Goal: Task Accomplishment & Management: Complete application form

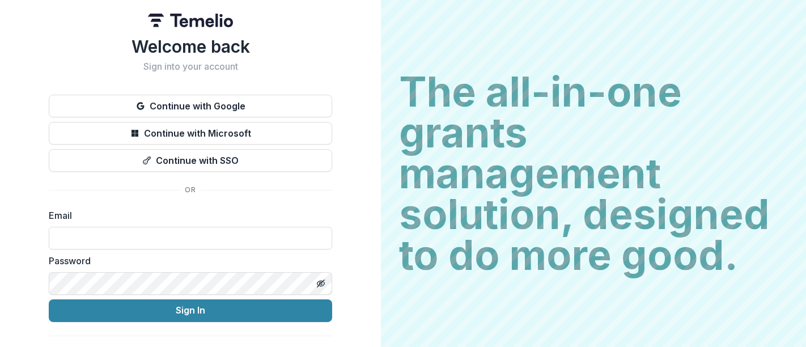
click at [241, 106] on button "Continue with Google" at bounding box center [190, 106] width 283 height 23
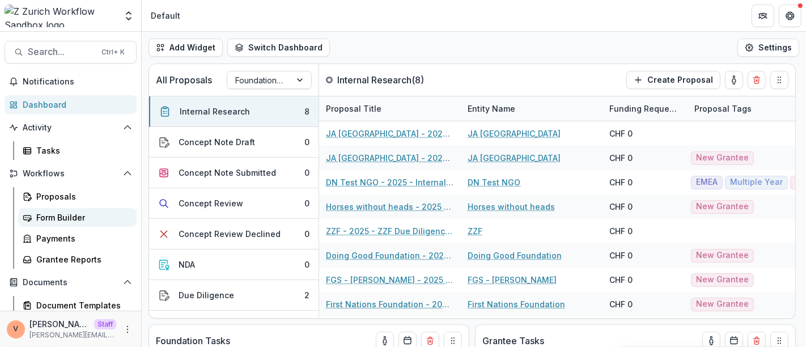
click at [74, 219] on div "Form Builder" at bounding box center [81, 217] width 91 height 12
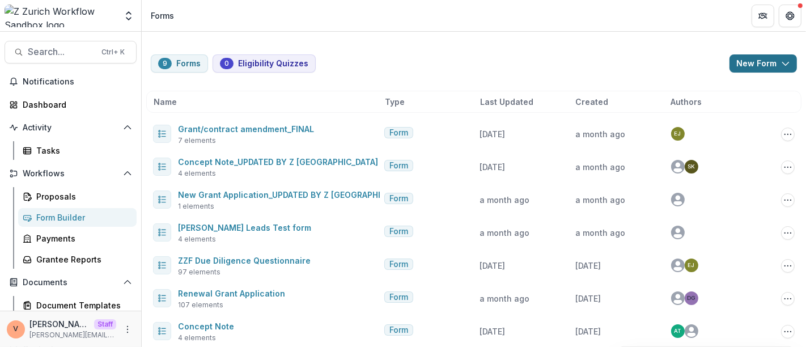
click at [783, 57] on button "New Form" at bounding box center [763, 63] width 67 height 18
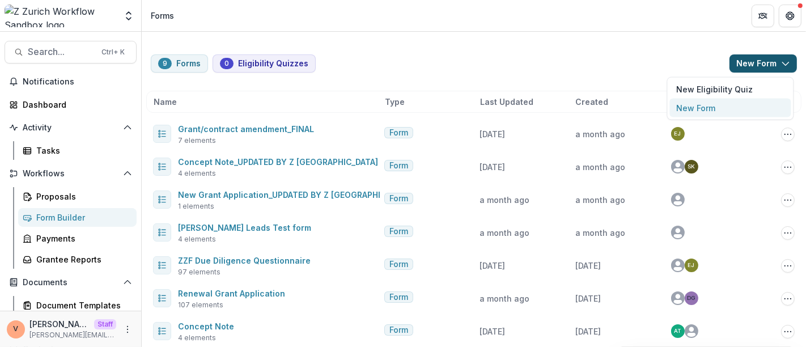
click at [711, 111] on button "New Form" at bounding box center [730, 108] width 121 height 19
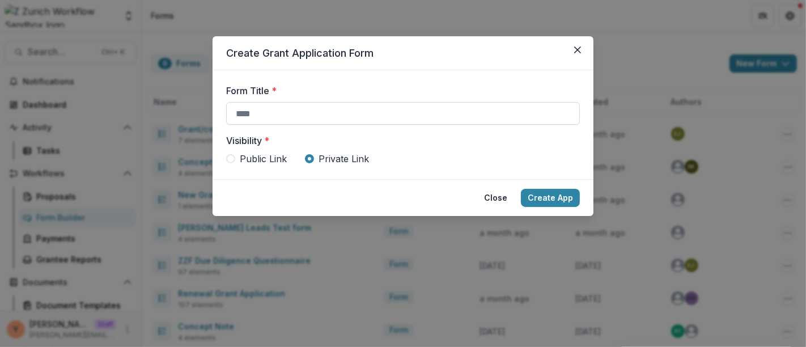
click at [337, 111] on input "Form Title *" at bounding box center [403, 113] width 354 height 23
paste input "**********"
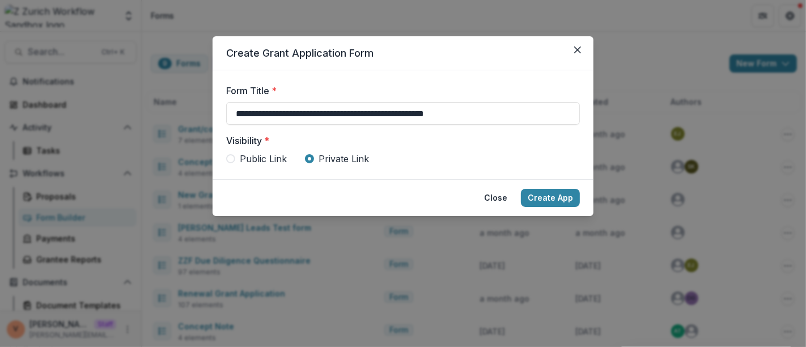
click at [262, 157] on span "Public Link" at bounding box center [263, 159] width 47 height 14
click at [497, 112] on input "**********" at bounding box center [403, 113] width 354 height 23
click at [493, 116] on input "**********" at bounding box center [403, 113] width 354 height 23
drag, startPoint x: 277, startPoint y: 113, endPoint x: 493, endPoint y: 112, distance: 215.4
click at [493, 112] on input "**********" at bounding box center [403, 113] width 354 height 23
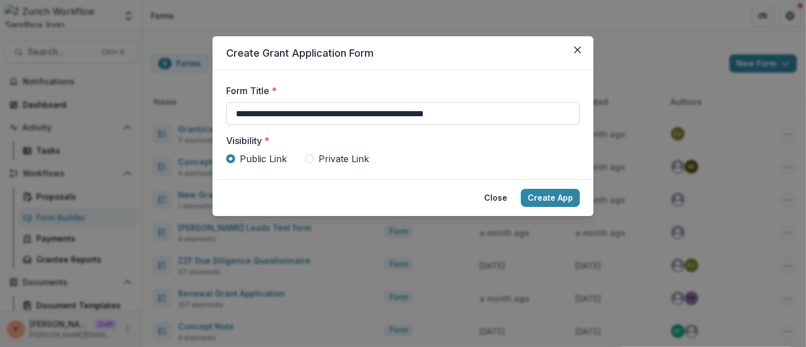
click at [508, 114] on input "**********" at bounding box center [403, 113] width 354 height 23
type input "**********"
click at [552, 198] on button "Create App" at bounding box center [550, 198] width 59 height 18
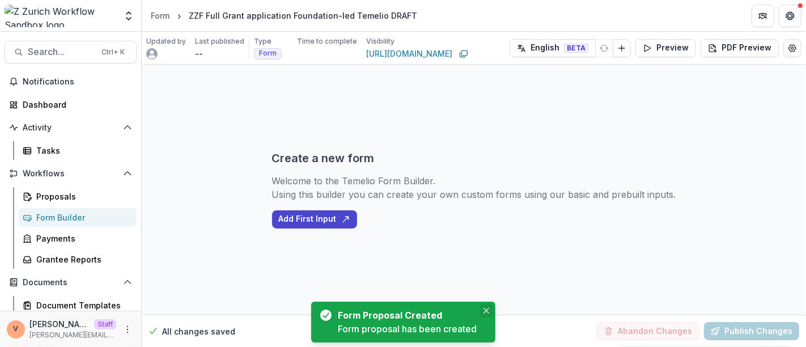
click at [488, 312] on icon "Close" at bounding box center [486, 311] width 6 height 6
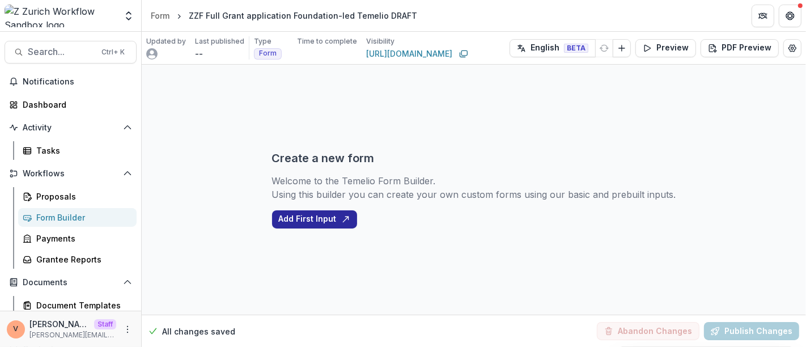
click at [324, 221] on button "Add First Input" at bounding box center [314, 219] width 85 height 18
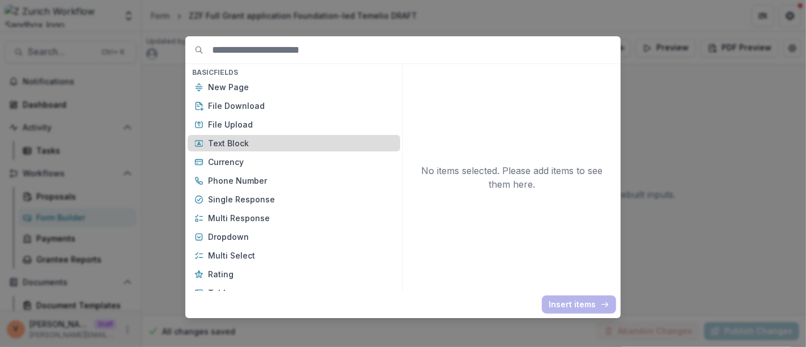
click at [238, 137] on div "Text Block" at bounding box center [294, 143] width 213 height 16
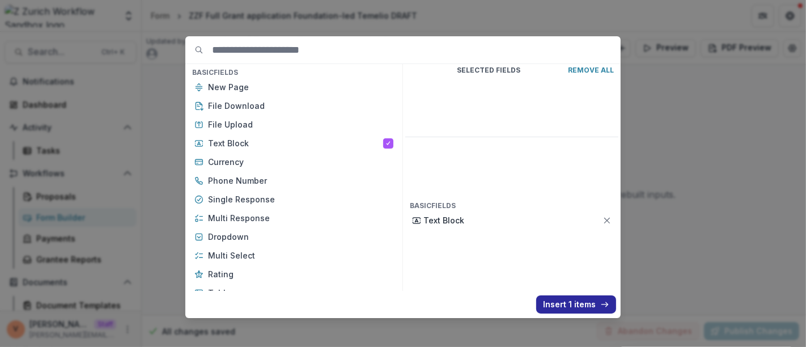
click at [575, 306] on button "Insert 1 items" at bounding box center [576, 304] width 80 height 18
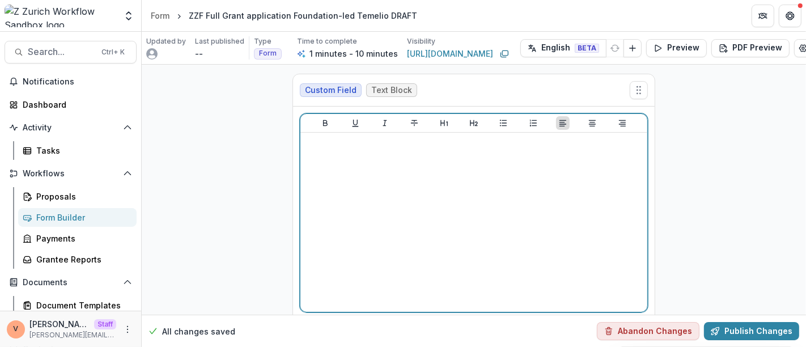
click at [422, 179] on div at bounding box center [474, 222] width 338 height 170
drag, startPoint x: 496, startPoint y: 145, endPoint x: 260, endPoint y: 143, distance: 235.8
click at [260, 143] on div "**********" at bounding box center [474, 213] width 664 height 296
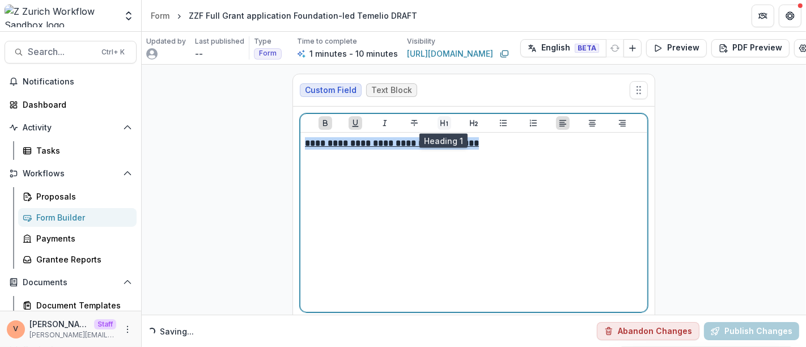
click at [440, 118] on icon "Heading 1" at bounding box center [444, 122] width 9 height 9
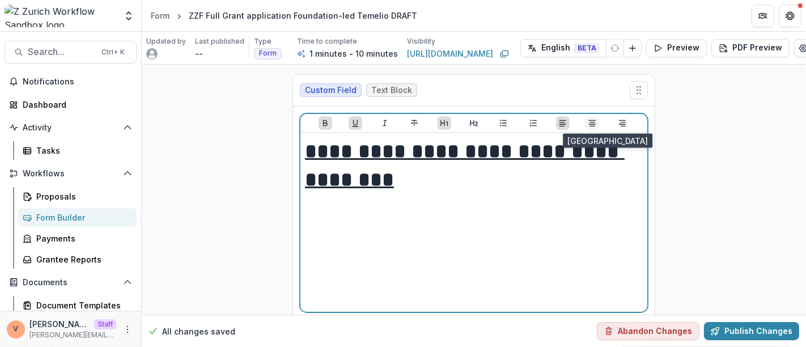
click at [595, 121] on icon "Align Center" at bounding box center [592, 122] width 9 height 9
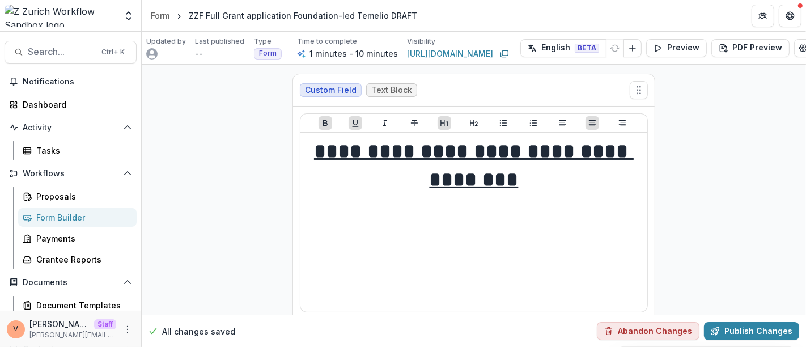
click at [465, 125] on div at bounding box center [473, 123] width 347 height 19
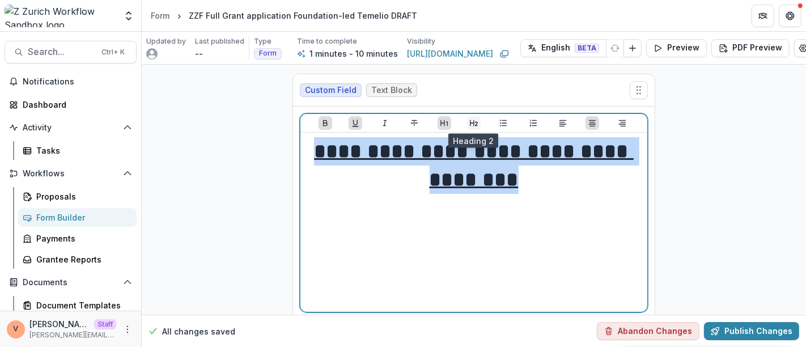
click at [473, 124] on icon "Heading 2" at bounding box center [473, 122] width 9 height 9
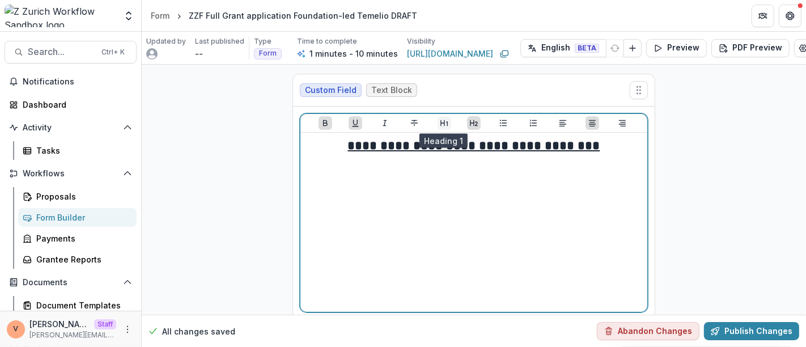
click at [440, 124] on icon "Heading 1" at bounding box center [444, 122] width 9 height 9
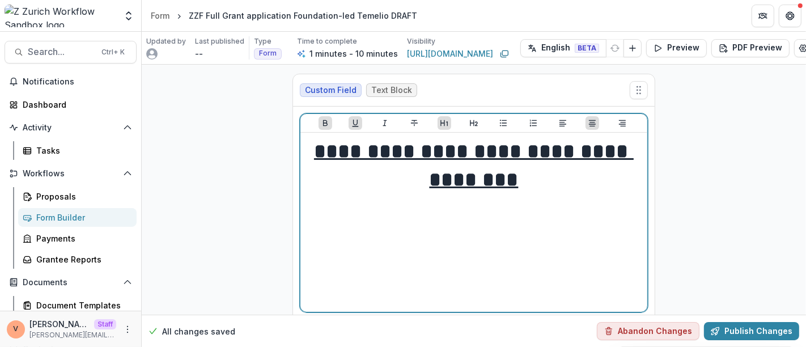
click at [545, 182] on h1 "**********" at bounding box center [474, 165] width 338 height 57
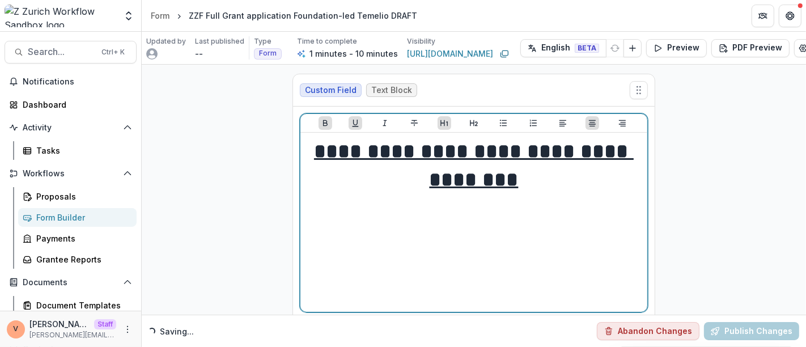
click at [544, 151] on u "**********" at bounding box center [474, 165] width 320 height 49
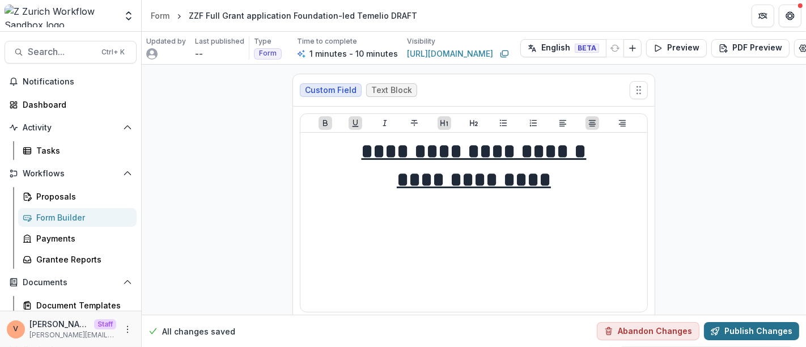
click at [755, 322] on button "Publish Changes" at bounding box center [751, 331] width 95 height 18
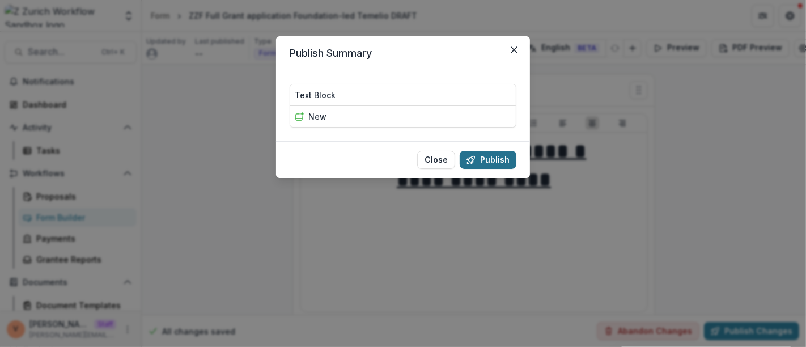
click at [490, 159] on button "Publish" at bounding box center [488, 160] width 57 height 18
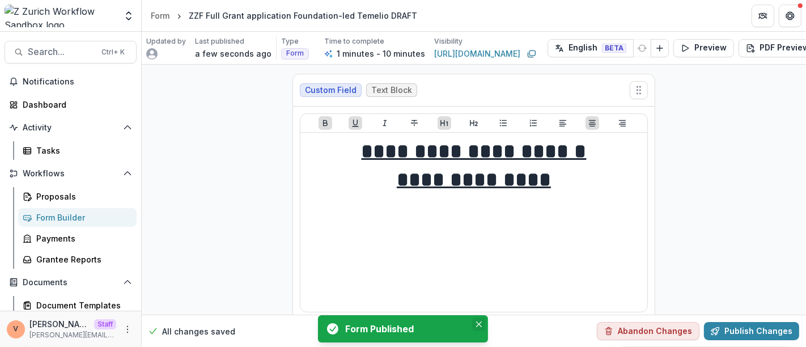
click at [481, 325] on icon "Close" at bounding box center [479, 324] width 6 height 6
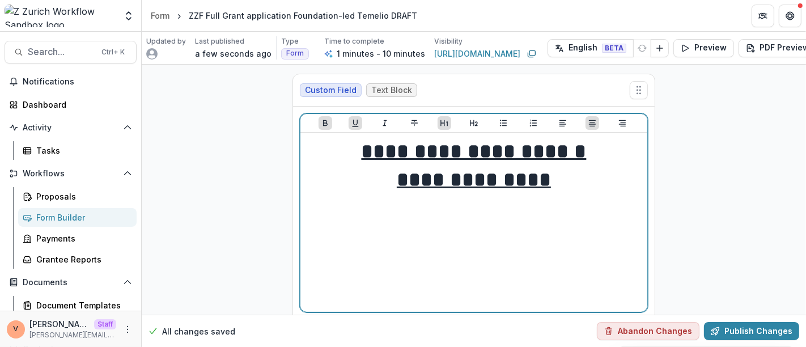
click at [578, 182] on h1 "**********" at bounding box center [474, 180] width 338 height 28
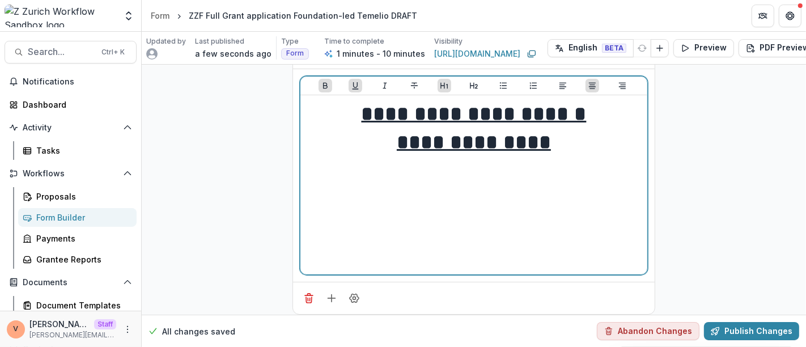
scroll to position [54, 0]
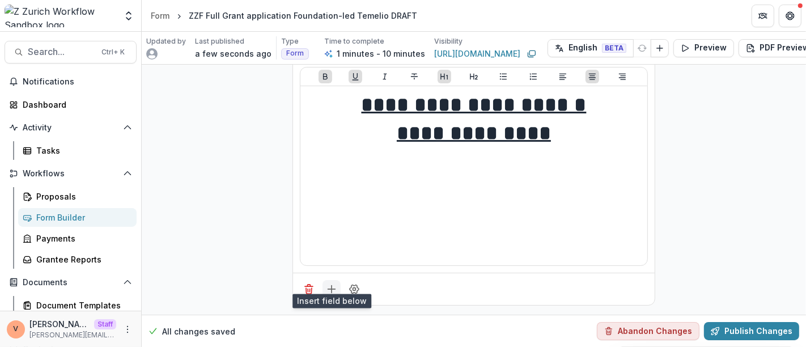
click at [329, 283] on icon "Add field" at bounding box center [331, 288] width 11 height 11
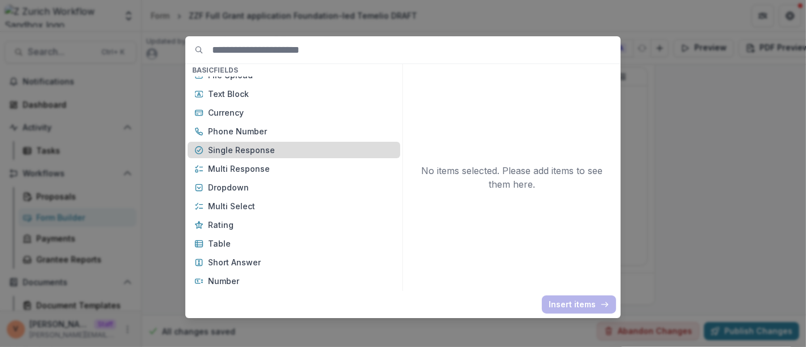
scroll to position [63, 0]
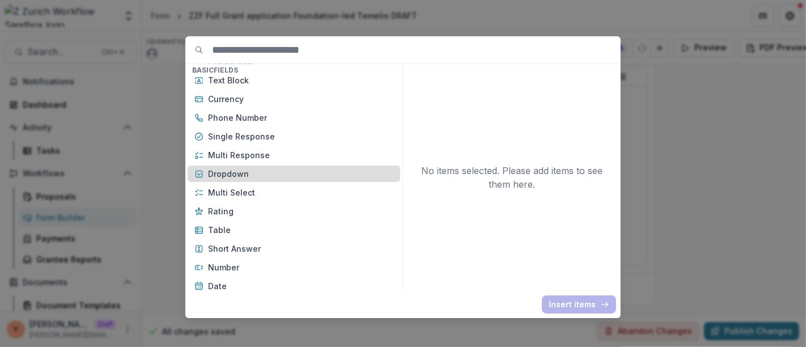
click at [279, 168] on p "Dropdown" at bounding box center [300, 174] width 185 height 12
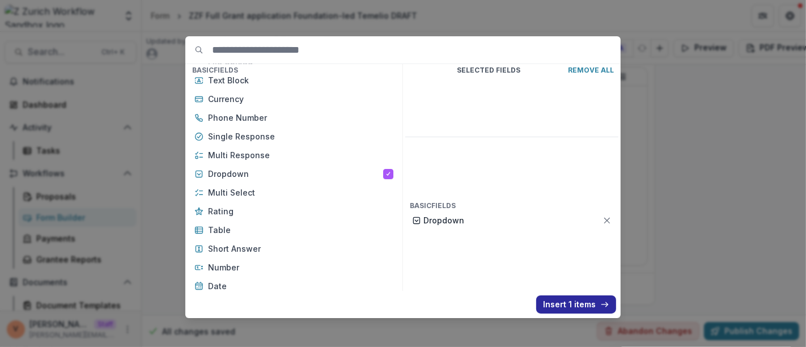
click at [570, 305] on button "Insert 1 items" at bounding box center [576, 304] width 80 height 18
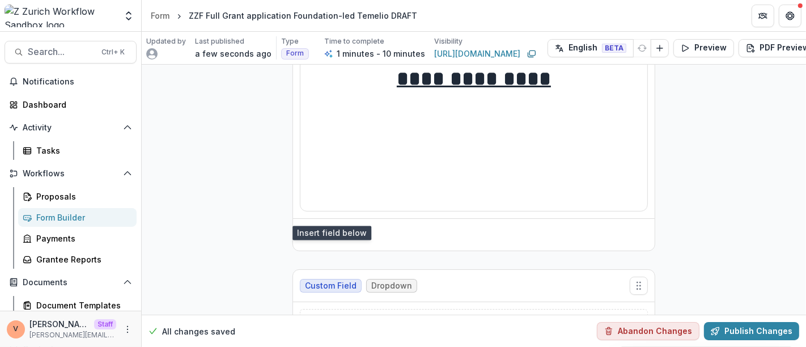
scroll to position [228, 0]
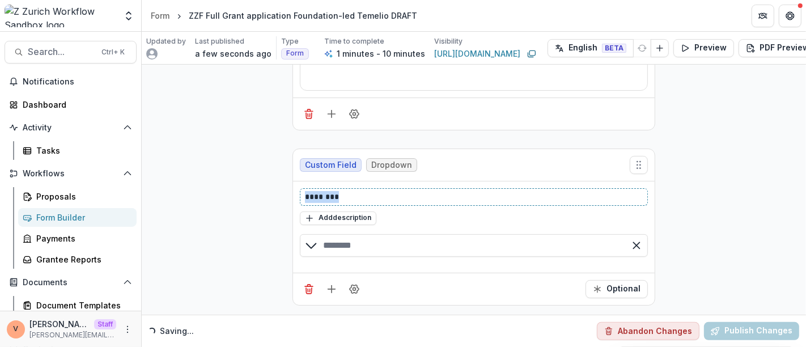
drag, startPoint x: 358, startPoint y: 188, endPoint x: 274, endPoint y: 188, distance: 83.9
click at [274, 188] on div "**********" at bounding box center [474, 79] width 664 height 472
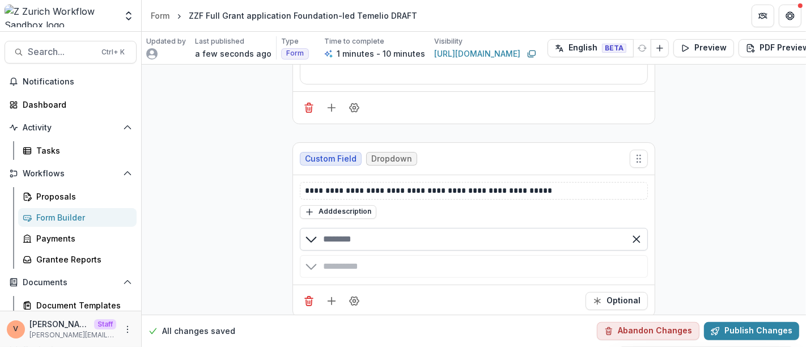
click at [361, 237] on input "text" at bounding box center [474, 239] width 348 height 23
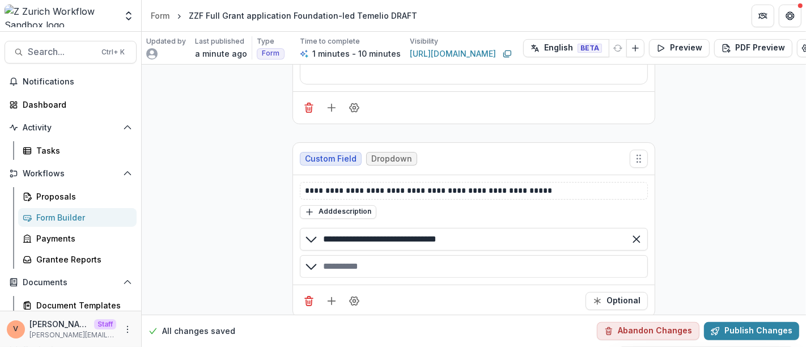
click at [350, 266] on div "button" at bounding box center [474, 266] width 348 height 23
click at [366, 286] on div "button" at bounding box center [474, 293] width 348 height 23
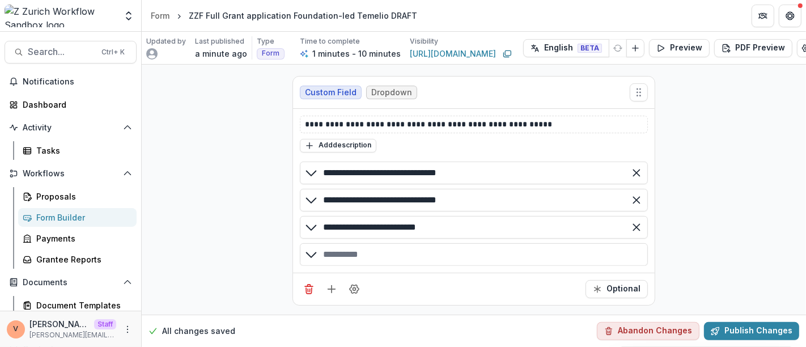
scroll to position [300, 0]
click at [362, 243] on div "button" at bounding box center [474, 254] width 348 height 23
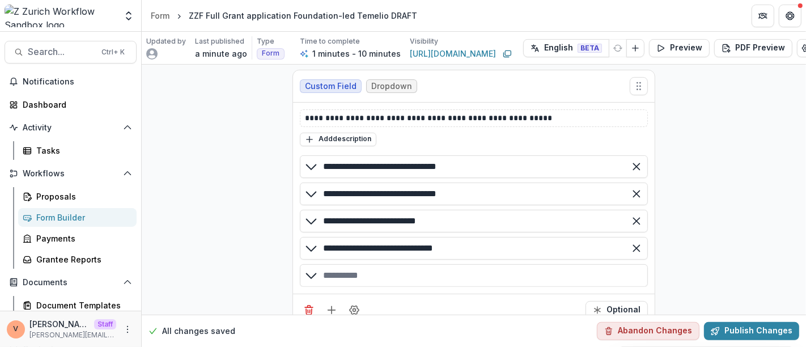
click at [364, 276] on div "button" at bounding box center [474, 275] width 348 height 23
click at [445, 272] on input "**********" at bounding box center [474, 275] width 348 height 23
type input "**********"
click at [442, 210] on input "**********" at bounding box center [474, 221] width 348 height 23
type input "**********"
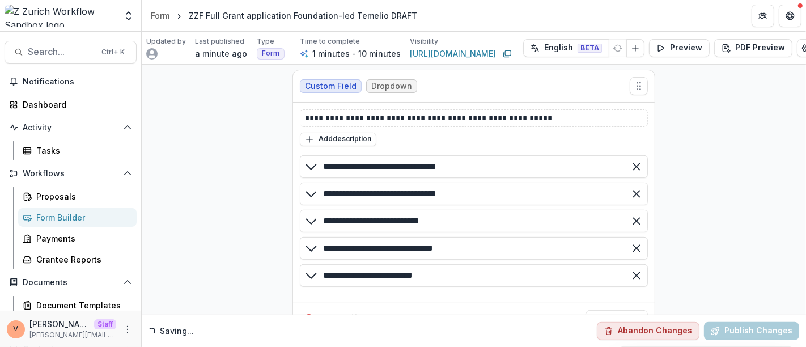
click at [728, 175] on div "**********" at bounding box center [474, 54] width 664 height 580
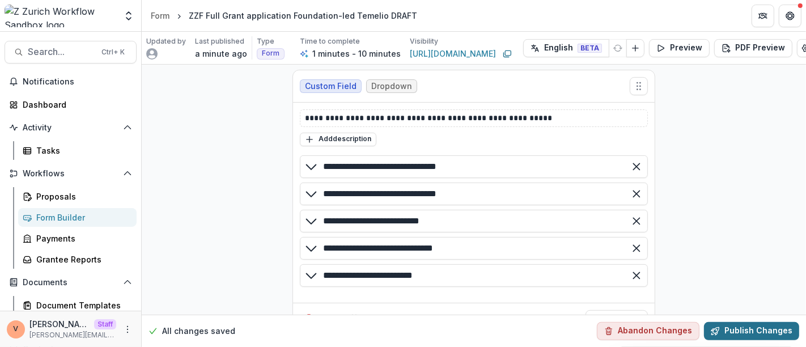
click at [741, 322] on button "Publish Changes" at bounding box center [751, 331] width 95 height 18
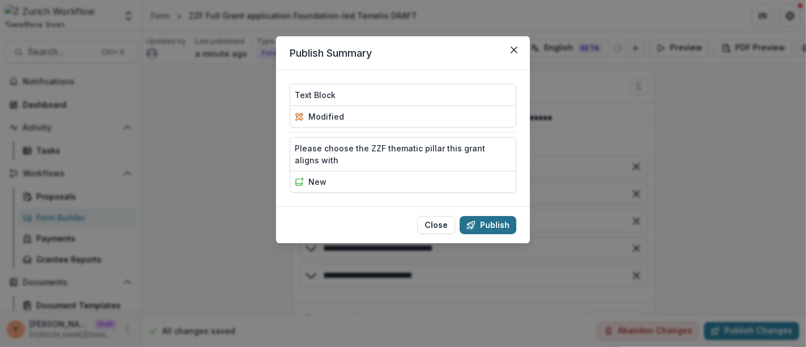
click at [493, 228] on button "Publish" at bounding box center [488, 225] width 57 height 18
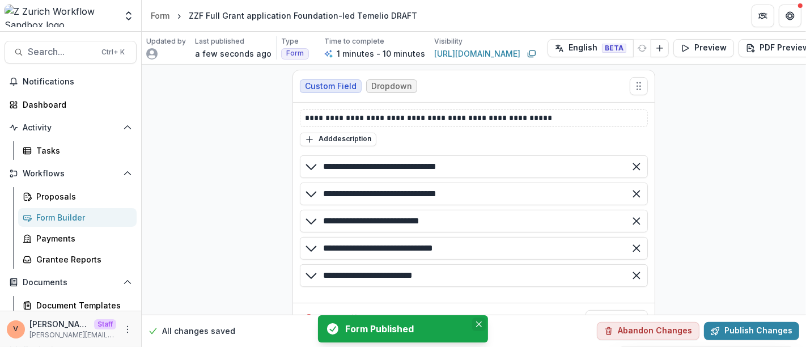
click at [481, 328] on button "Close" at bounding box center [479, 324] width 14 height 14
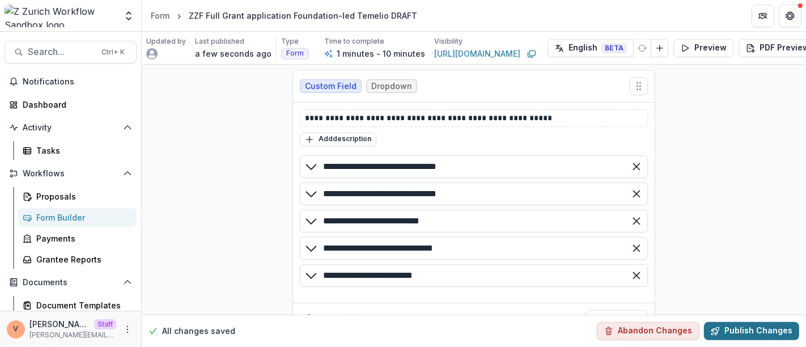
click at [762, 325] on button "Publish Changes" at bounding box center [751, 331] width 95 height 18
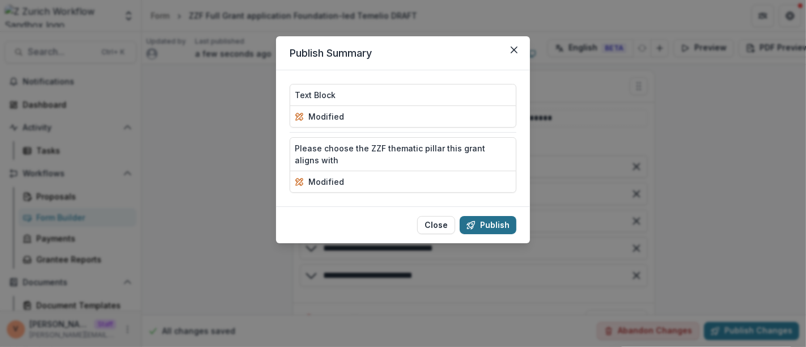
click at [501, 222] on button "Publish" at bounding box center [488, 225] width 57 height 18
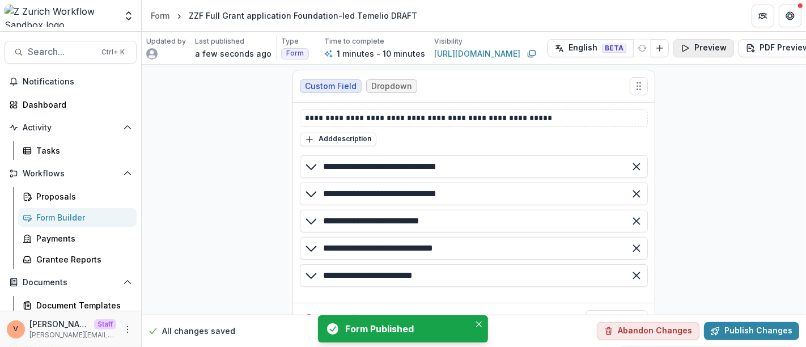
click at [698, 46] on button "Preview" at bounding box center [703, 48] width 61 height 18
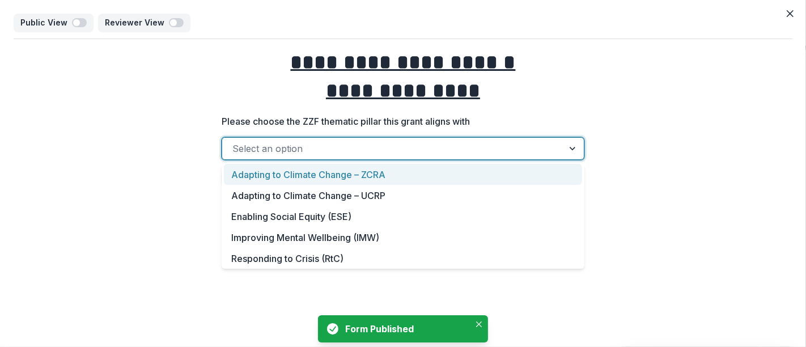
click at [579, 144] on div at bounding box center [573, 149] width 20 height 22
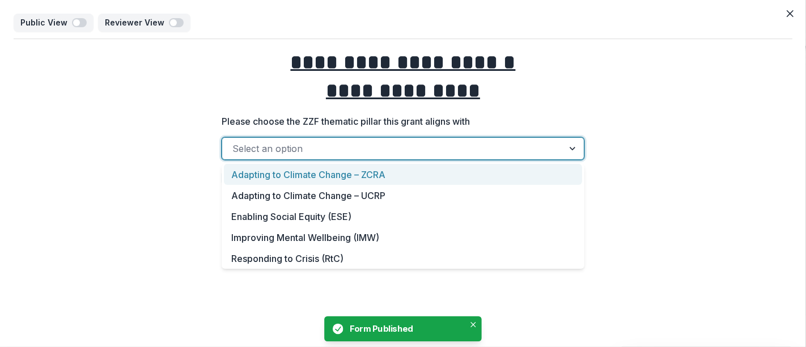
click at [379, 182] on div "Adapting to Climate Change – ZCRA" at bounding box center [403, 174] width 358 height 21
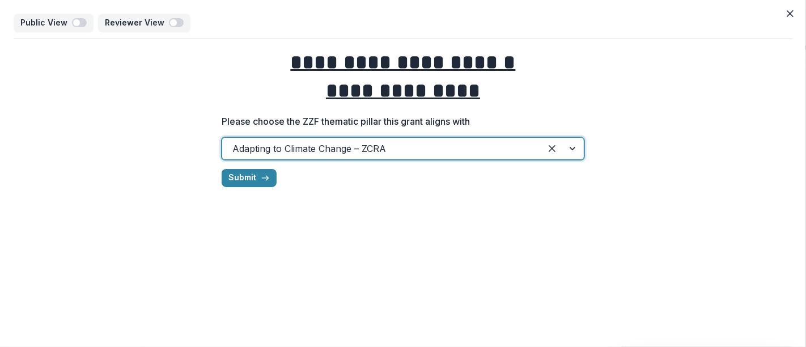
click at [524, 154] on div at bounding box center [381, 149] width 298 height 16
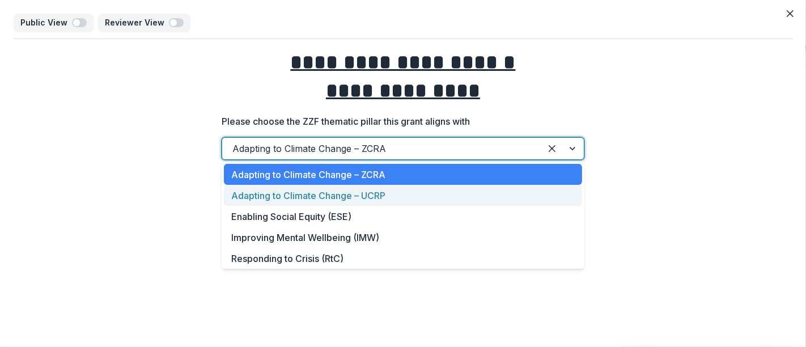
click at [378, 193] on div "Adapting to Climate Change – UCRP" at bounding box center [403, 195] width 358 height 21
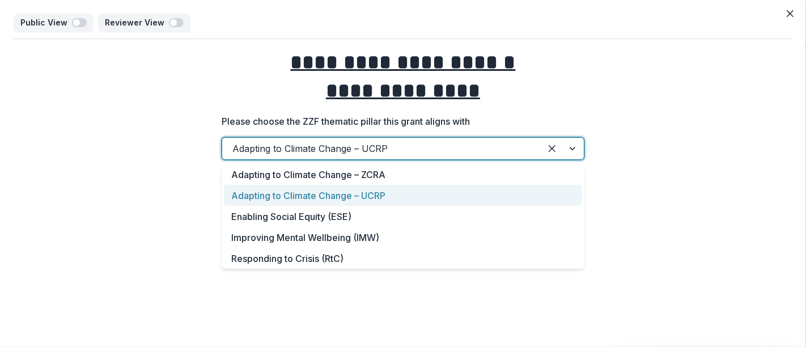
click at [486, 148] on div at bounding box center [381, 149] width 298 height 16
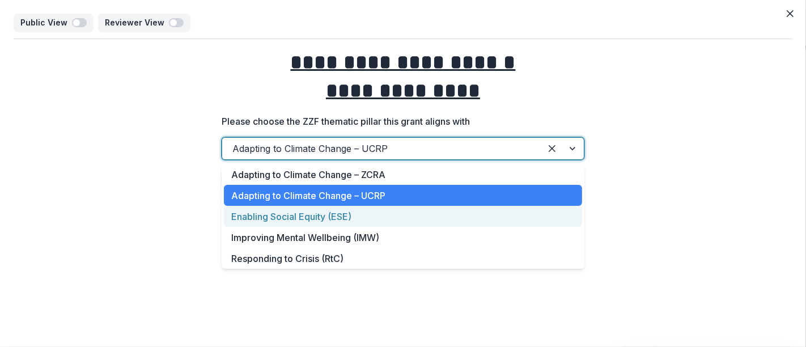
click at [369, 214] on div "Enabling Social Equity (ESE)" at bounding box center [403, 216] width 358 height 21
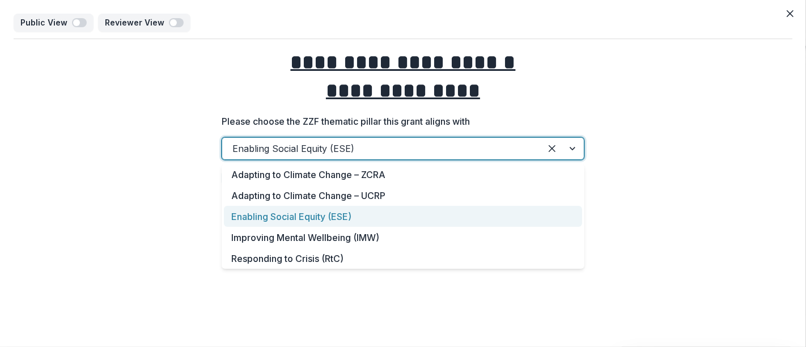
click at [502, 151] on div at bounding box center [381, 149] width 298 height 16
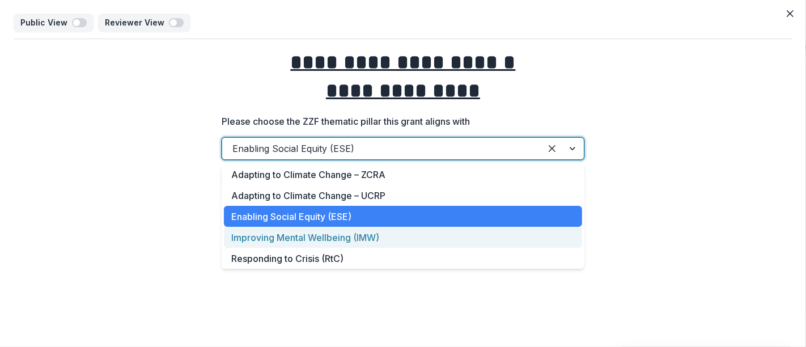
click at [358, 234] on div "Improving Mental Wellbeing (IMW)" at bounding box center [403, 237] width 358 height 21
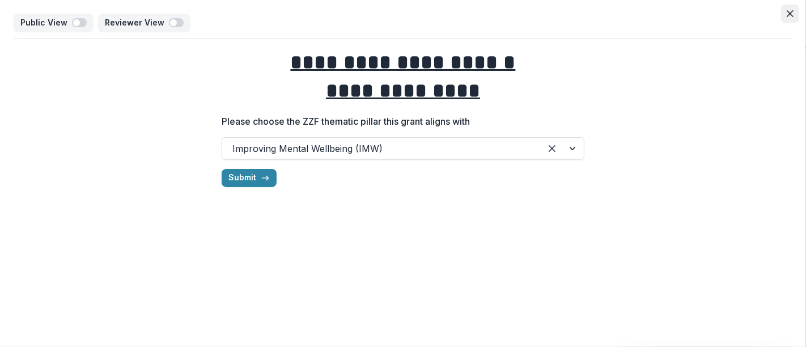
click at [791, 11] on icon "Close" at bounding box center [790, 13] width 7 height 7
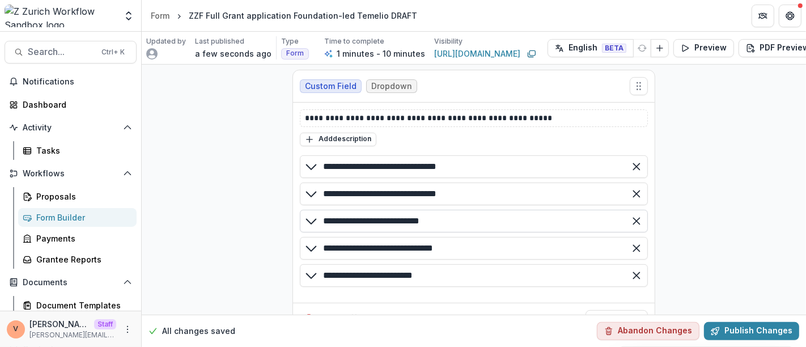
scroll to position [337, 0]
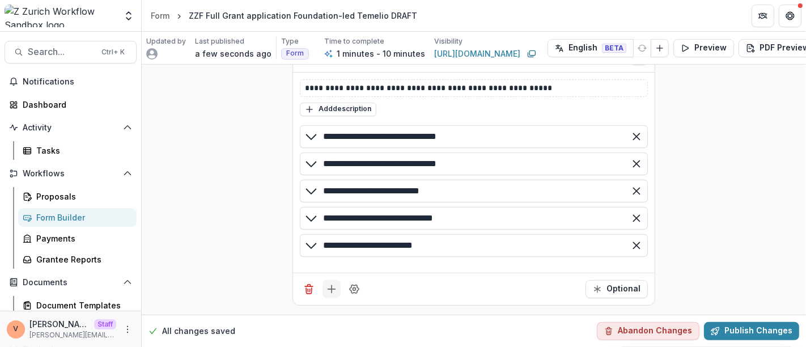
click at [328, 283] on icon "Add field" at bounding box center [331, 288] width 11 height 11
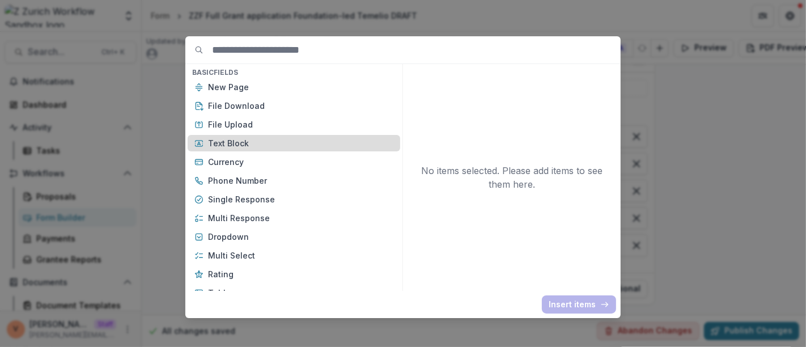
click at [256, 140] on p "Text Block" at bounding box center [300, 143] width 185 height 12
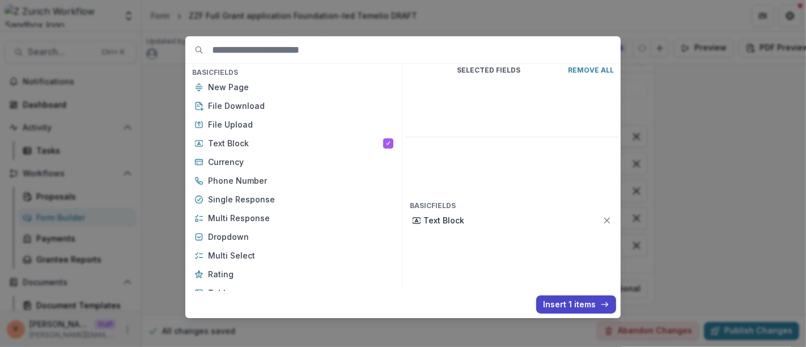
click at [570, 313] on div "Basic Fields New Page File Download File Upload Text Block Currency Phone Numbe…" at bounding box center [402, 177] width 435 height 282
click at [565, 307] on button "Insert 1 items" at bounding box center [576, 304] width 80 height 18
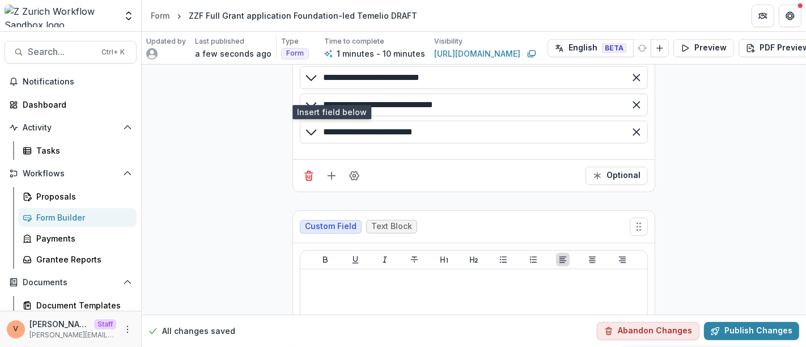
scroll to position [525, 0]
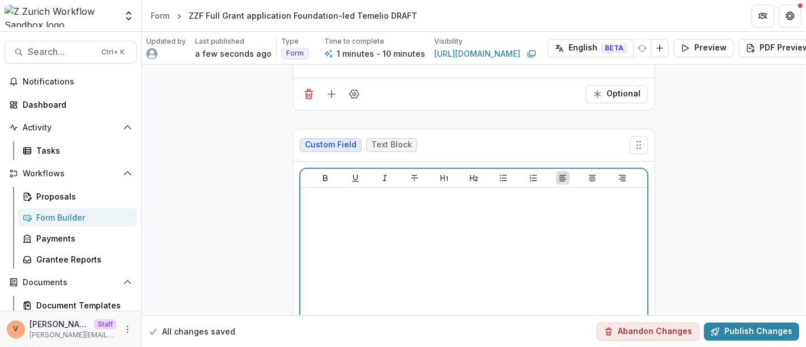
click at [342, 202] on div at bounding box center [474, 277] width 338 height 170
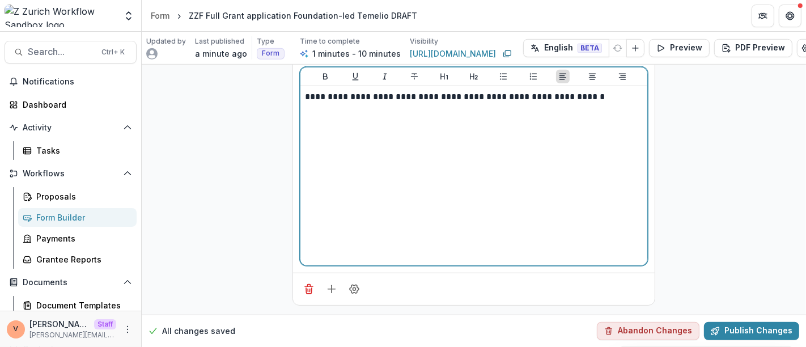
scroll to position [632, 0]
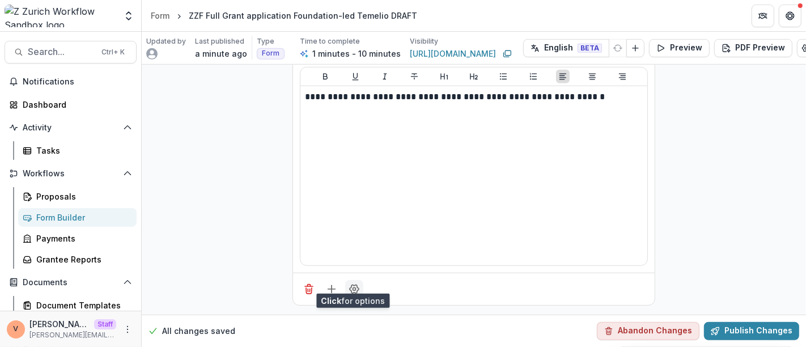
click at [354, 286] on button "Field Settings" at bounding box center [354, 289] width 18 height 18
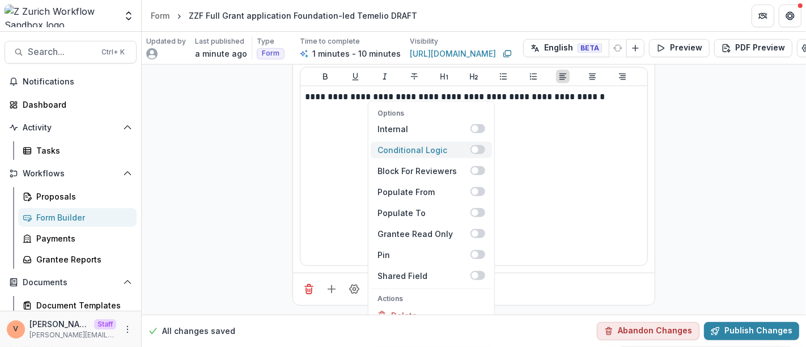
click at [479, 145] on span at bounding box center [478, 149] width 15 height 9
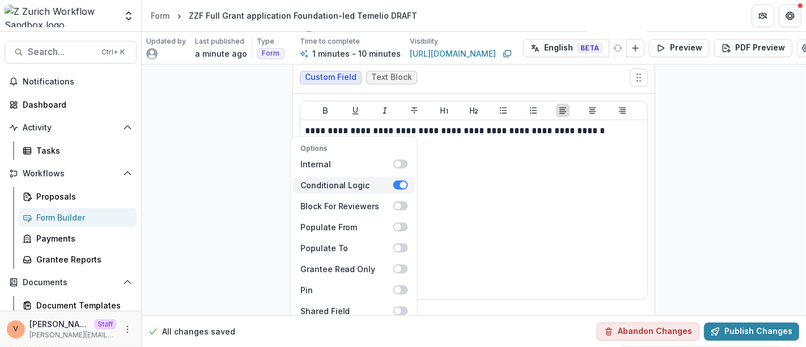
scroll to position [672, 0]
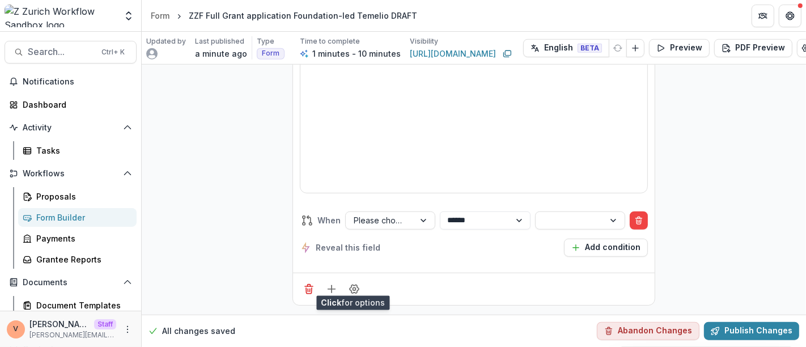
scroll to position [744, 0]
click at [612, 212] on div at bounding box center [614, 220] width 20 height 17
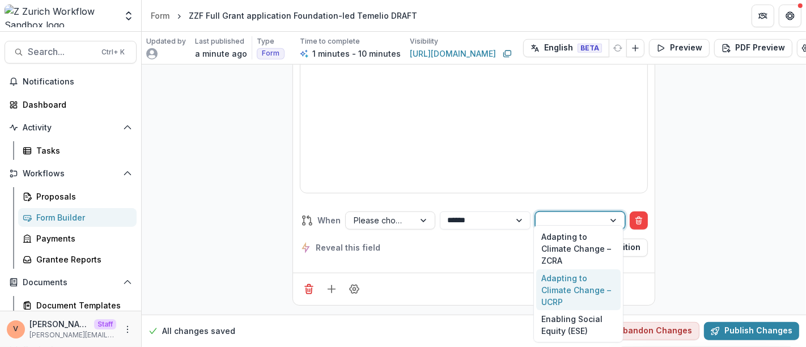
click at [584, 293] on div "Adapting to Climate Change – UCRP" at bounding box center [578, 289] width 85 height 41
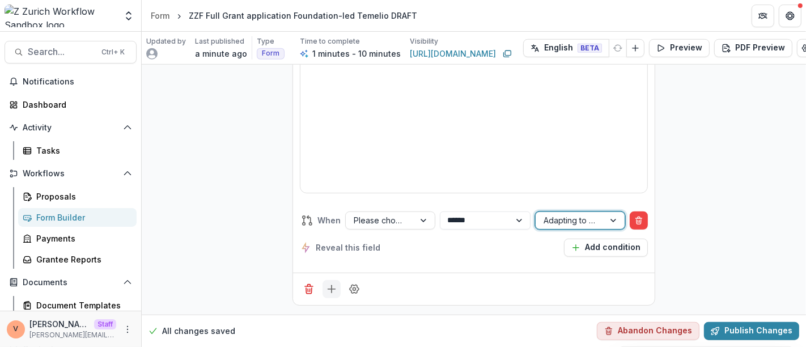
click at [329, 283] on icon "Add field" at bounding box center [331, 288] width 11 height 11
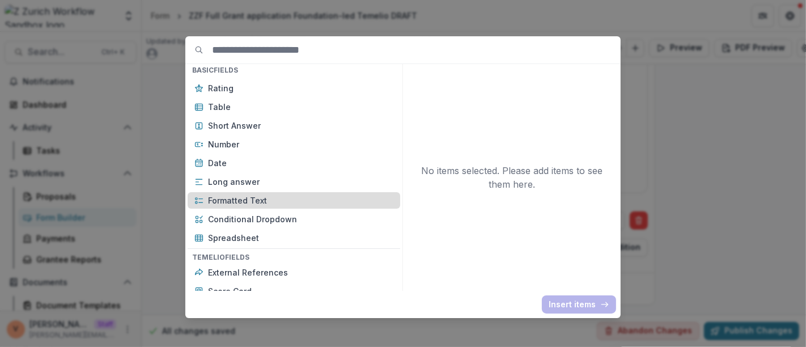
scroll to position [189, 0]
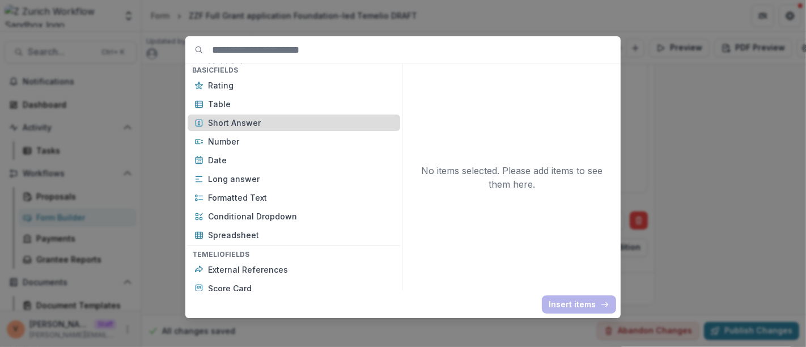
click at [262, 126] on p "Short Answer" at bounding box center [300, 123] width 185 height 12
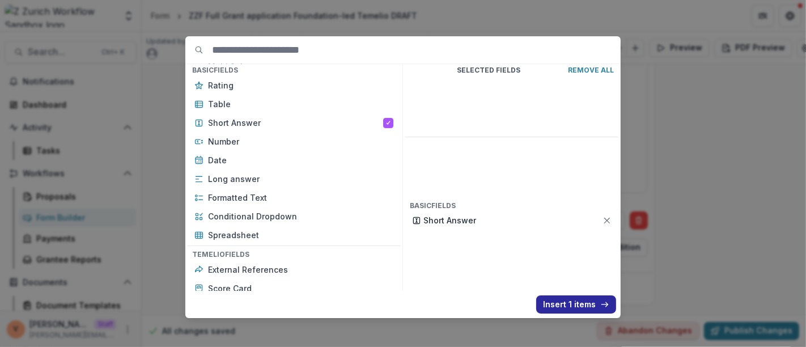
click at [562, 306] on button "Insert 1 items" at bounding box center [576, 304] width 80 height 18
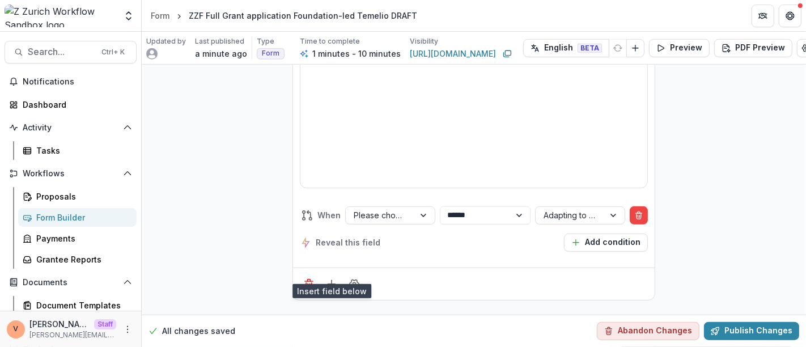
scroll to position [870, 0]
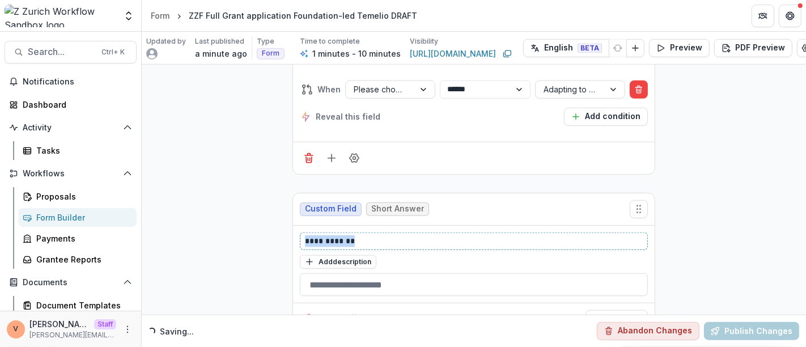
drag, startPoint x: 369, startPoint y: 239, endPoint x: 257, endPoint y: 236, distance: 112.3
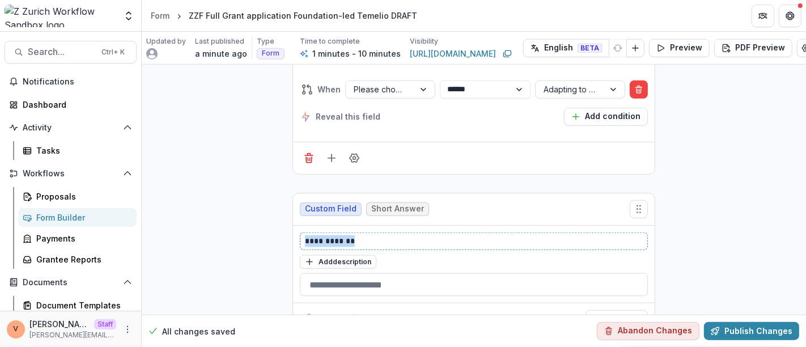
paste div
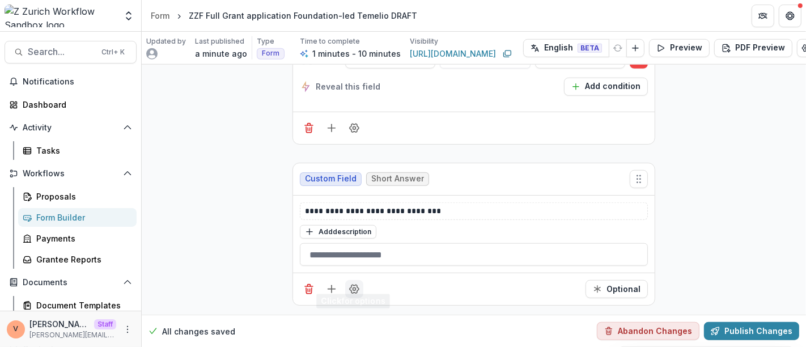
click at [357, 286] on button "Field Settings" at bounding box center [354, 289] width 18 height 18
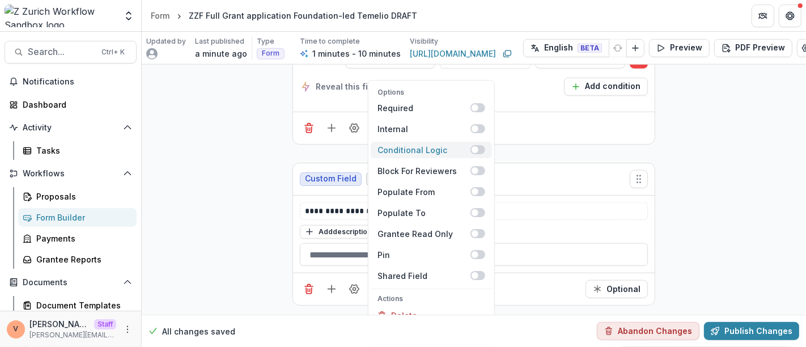
click at [479, 145] on span at bounding box center [478, 149] width 15 height 9
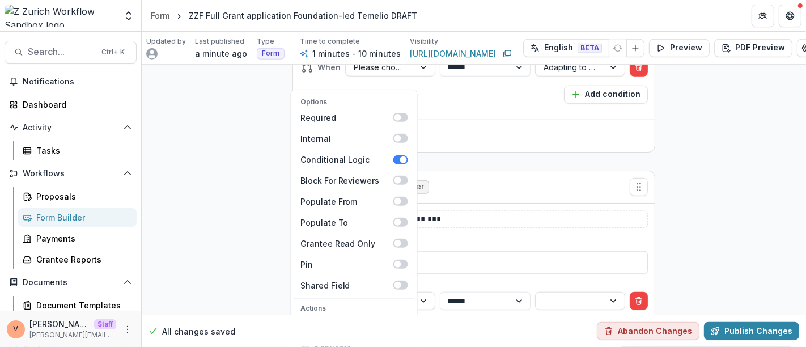
scroll to position [917, 0]
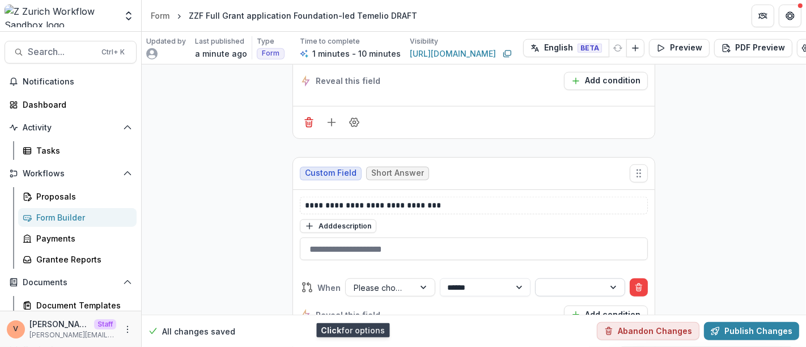
click at [613, 283] on div at bounding box center [614, 287] width 20 height 17
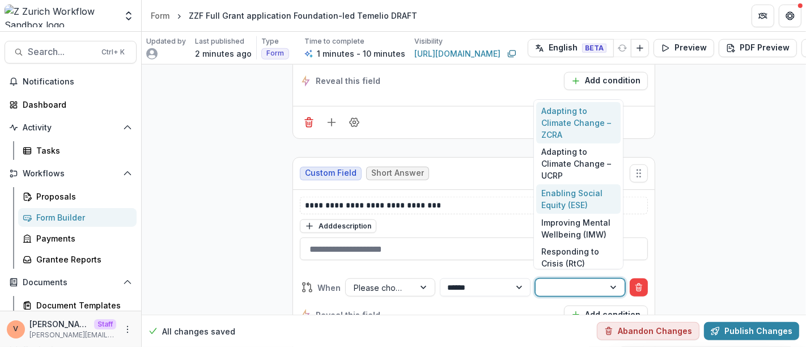
scroll to position [5, 0]
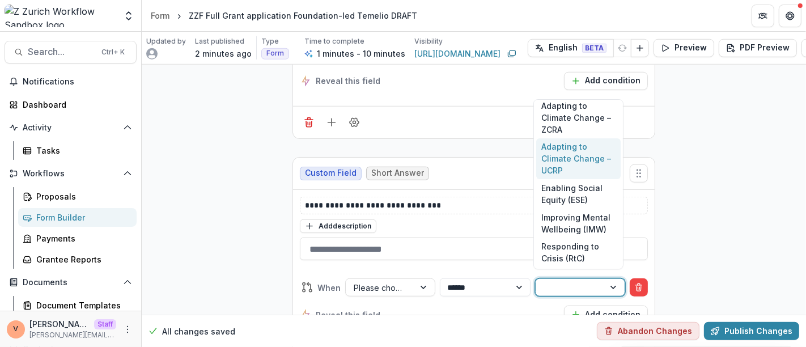
click at [569, 148] on div "Adapting to Climate Change – UCRP" at bounding box center [578, 158] width 85 height 41
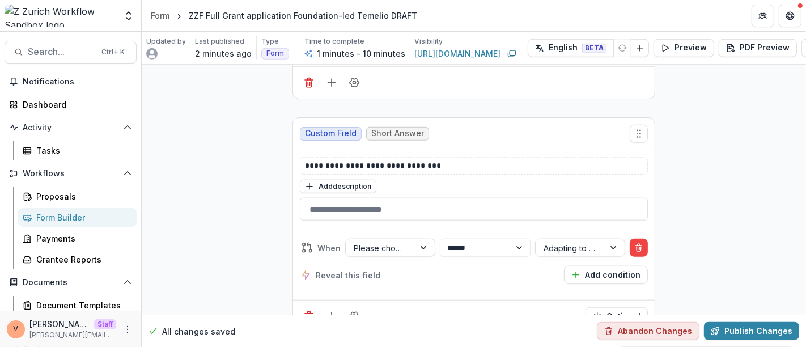
scroll to position [988, 0]
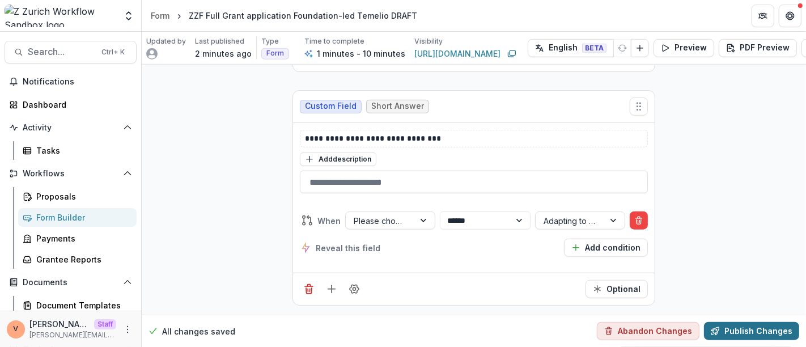
click at [748, 322] on button "Publish Changes" at bounding box center [751, 331] width 95 height 18
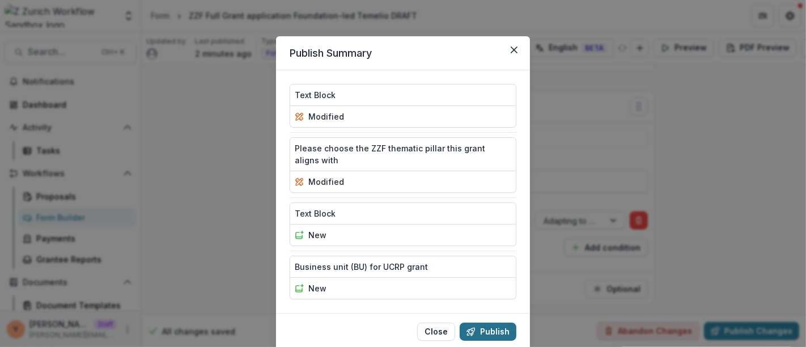
click at [497, 331] on button "Publish" at bounding box center [488, 332] width 57 height 18
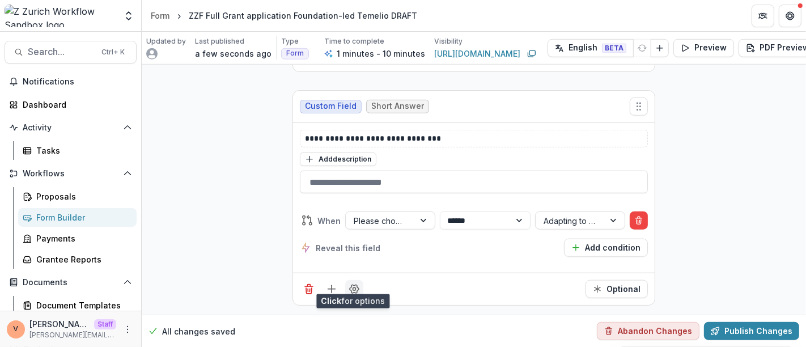
click at [354, 285] on icon "Field Settings" at bounding box center [354, 288] width 11 height 11
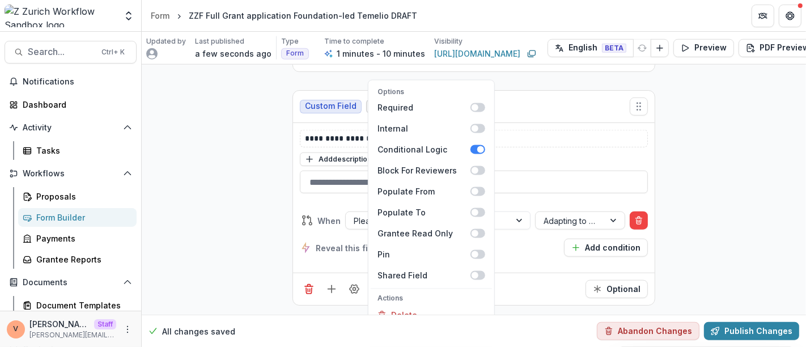
click at [431, 316] on div "All changes saved Abandon Changes Publish Changes" at bounding box center [474, 331] width 664 height 32
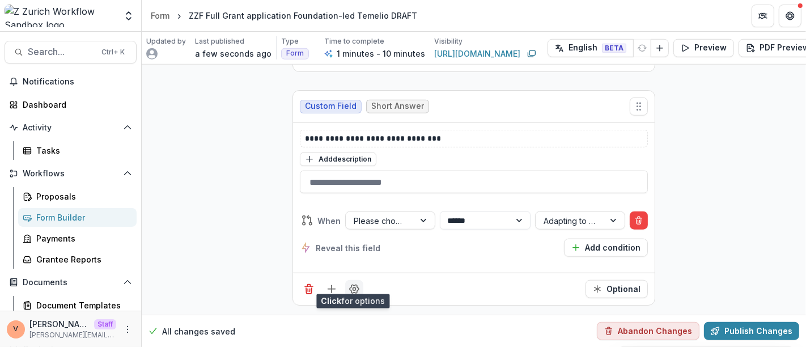
click at [357, 285] on icon "Field Settings" at bounding box center [354, 289] width 9 height 9
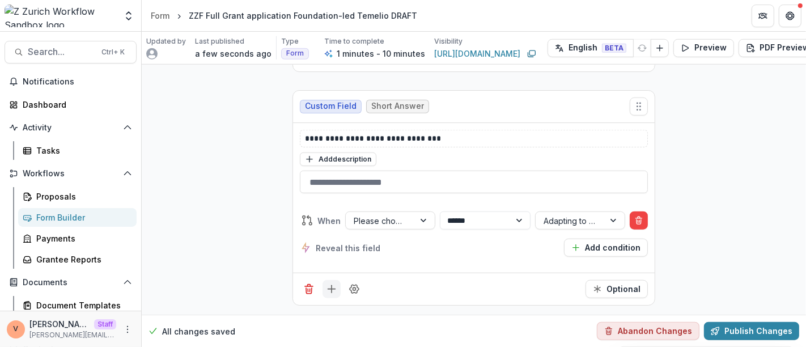
click at [330, 283] on icon "Add field" at bounding box center [331, 288] width 11 height 11
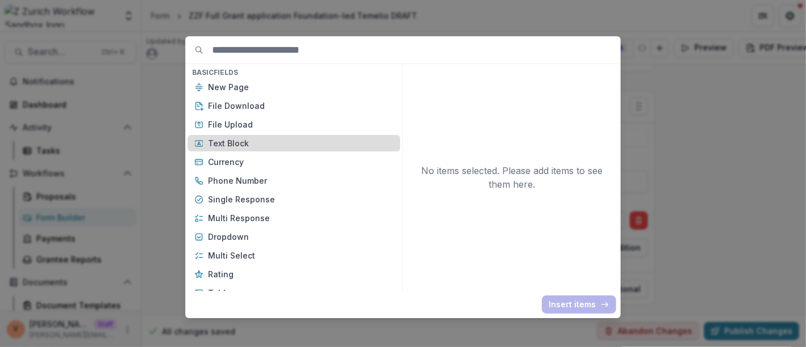
click at [272, 143] on p "Text Block" at bounding box center [300, 143] width 185 height 12
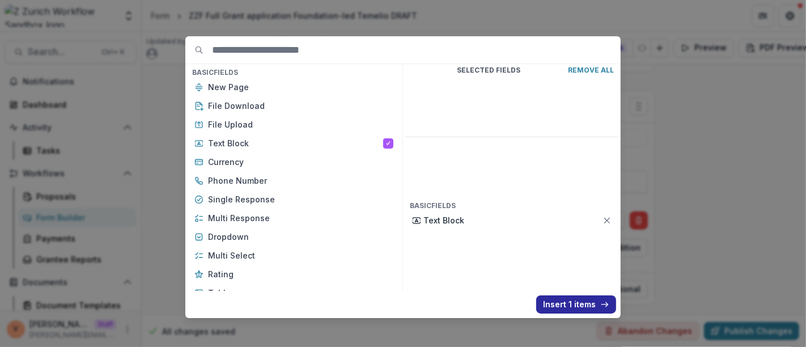
click at [572, 301] on button "Insert 1 items" at bounding box center [576, 304] width 80 height 18
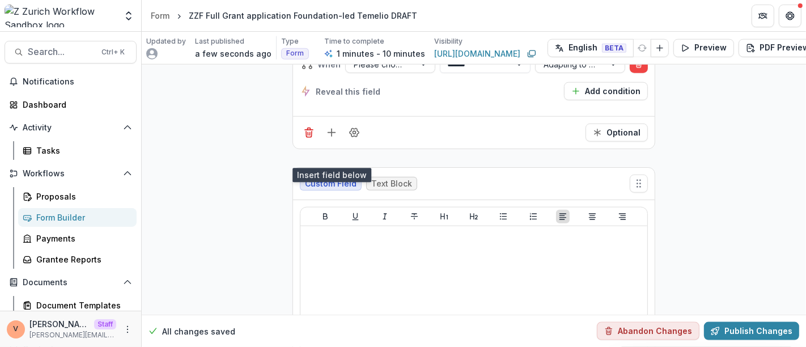
scroll to position [1114, 0]
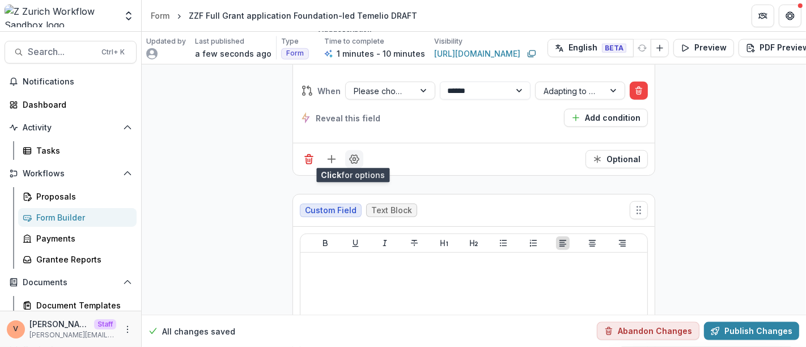
click at [358, 157] on icon "Field Settings" at bounding box center [354, 159] width 11 height 11
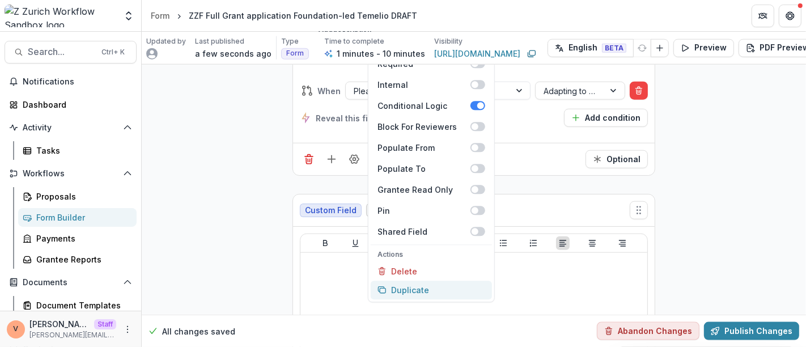
click at [408, 287] on button "Duplicate" at bounding box center [431, 290] width 121 height 19
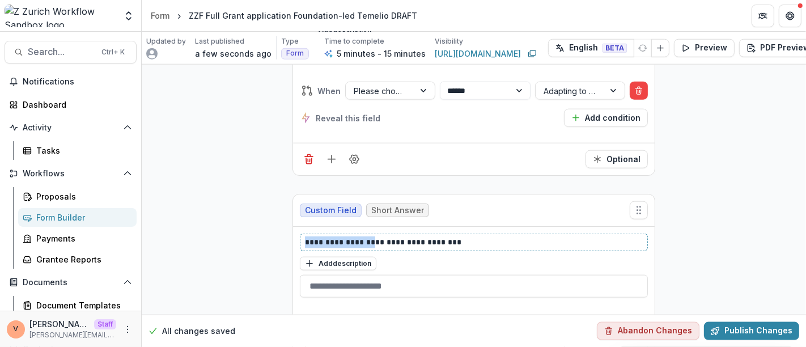
drag, startPoint x: 371, startPoint y: 236, endPoint x: 236, endPoint y: 226, distance: 134.8
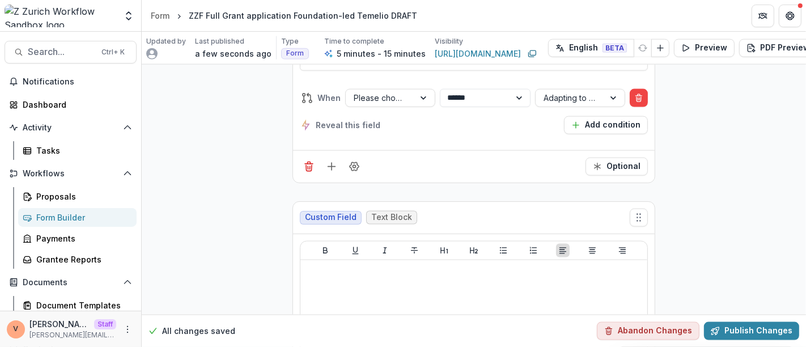
scroll to position [1366, 0]
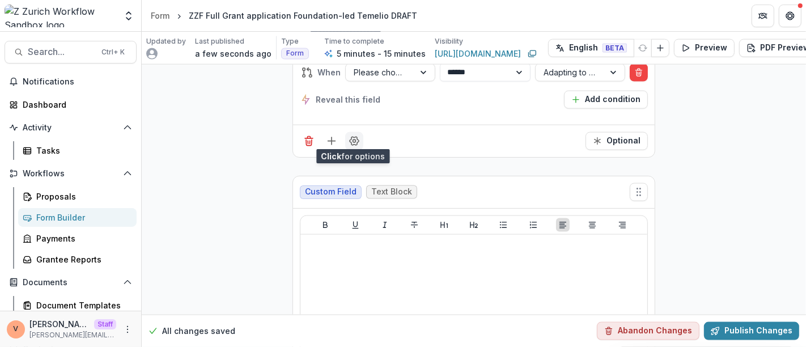
click at [356, 139] on icon "Field Settings" at bounding box center [354, 140] width 11 height 11
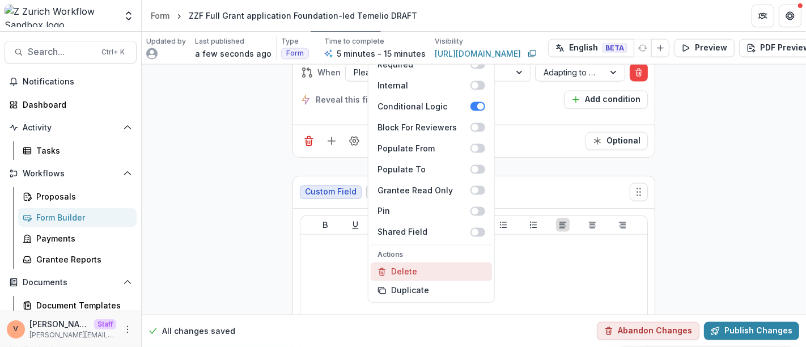
scroll to position [1366, 0]
click at [402, 281] on button "Duplicate" at bounding box center [431, 290] width 121 height 19
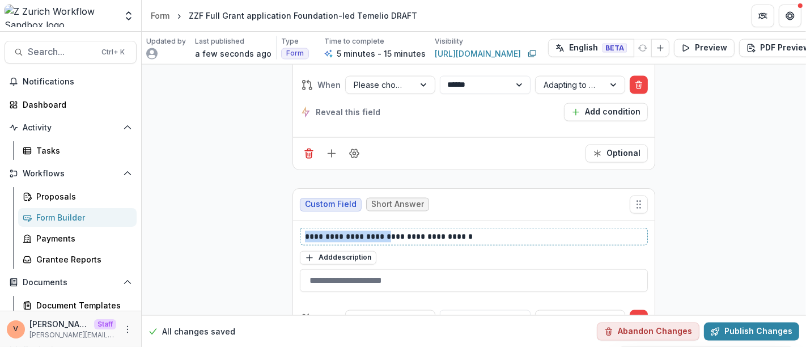
drag, startPoint x: 394, startPoint y: 231, endPoint x: 275, endPoint y: 231, distance: 119.0
paste div
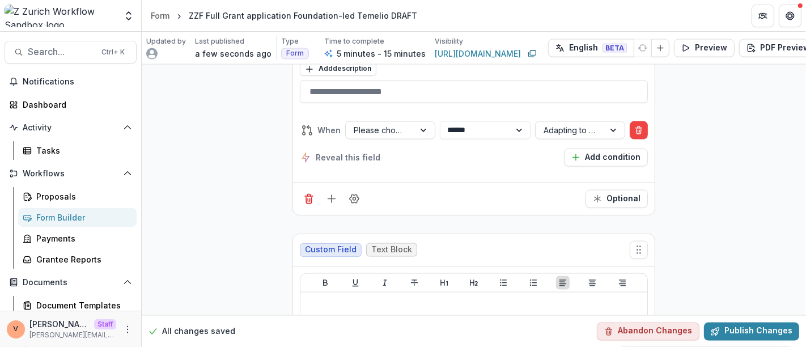
scroll to position [1618, 0]
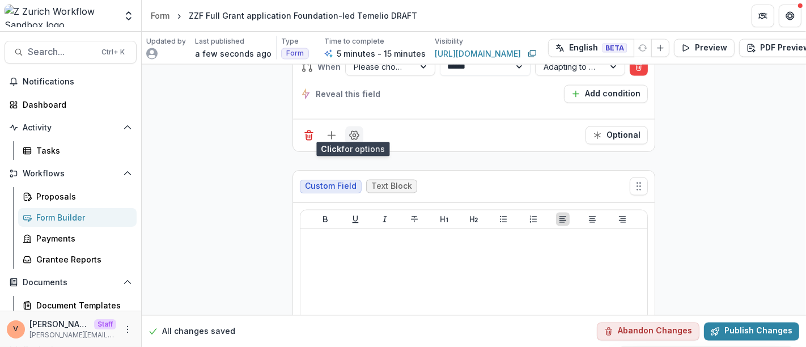
click at [351, 133] on icon "Field Settings" at bounding box center [354, 135] width 9 height 9
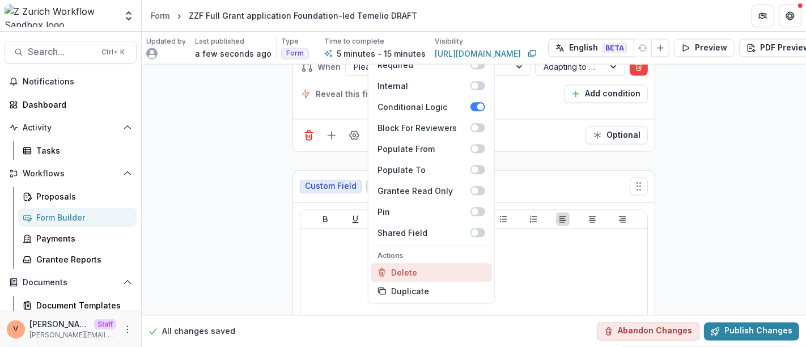
scroll to position [1617, 0]
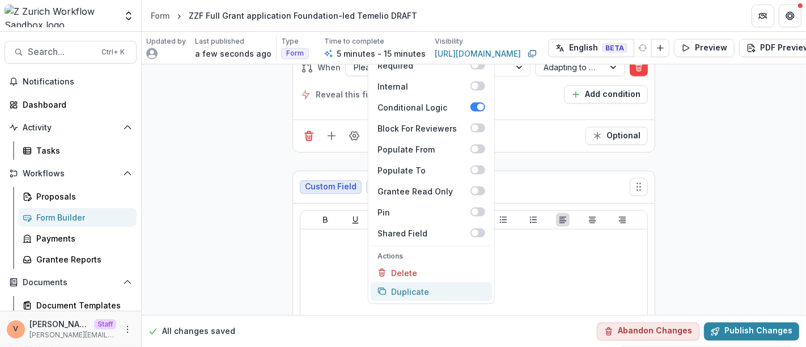
click at [399, 284] on button "Duplicate" at bounding box center [431, 291] width 121 height 19
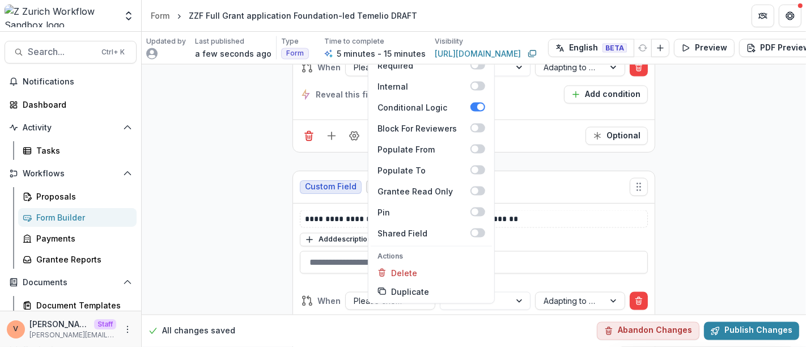
scroll to position [1617, 0]
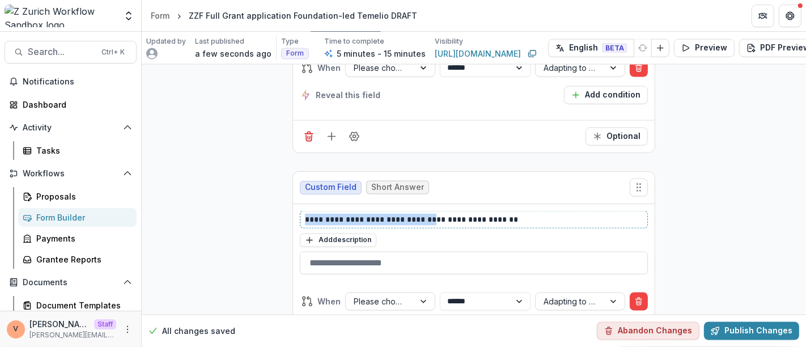
drag, startPoint x: 429, startPoint y: 210, endPoint x: 277, endPoint y: 210, distance: 151.9
paste div
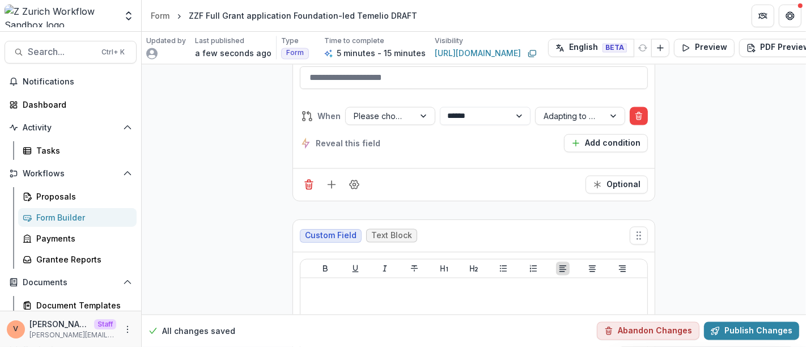
scroll to position [1806, 0]
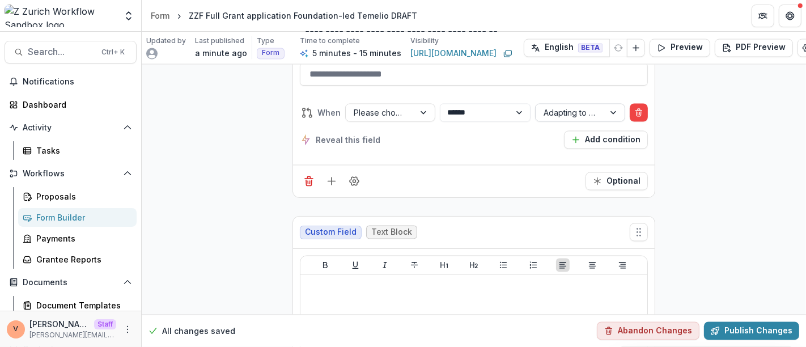
click at [609, 104] on div at bounding box center [614, 112] width 20 height 17
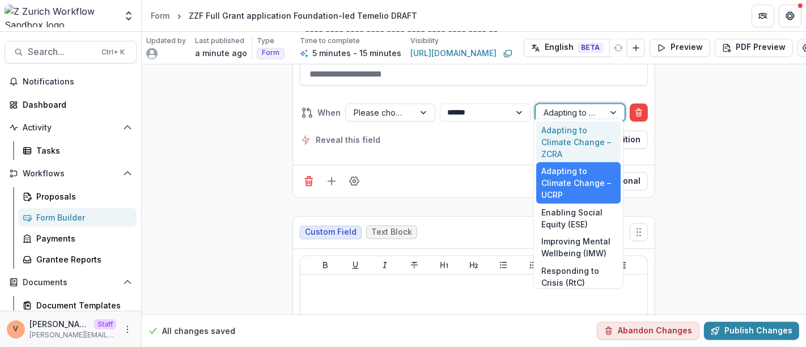
click at [422, 145] on div "**********" at bounding box center [474, 126] width 348 height 63
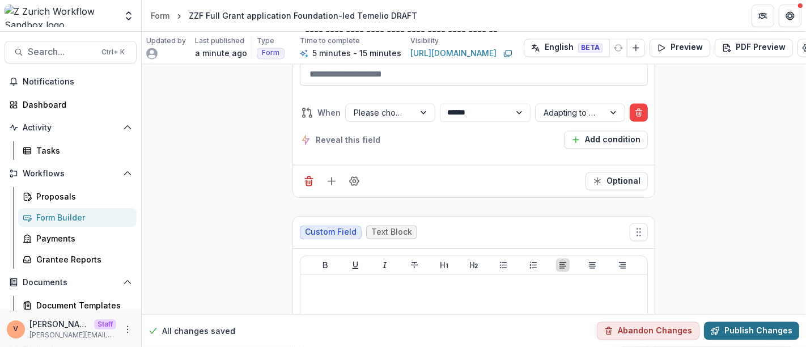
click at [732, 322] on button "Publish Changes" at bounding box center [751, 331] width 95 height 18
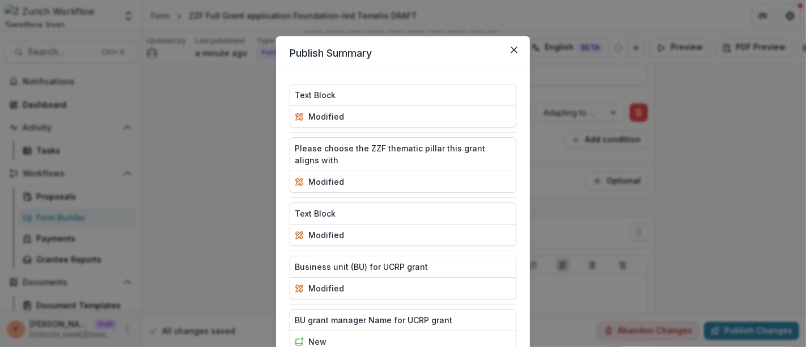
scroll to position [247, 0]
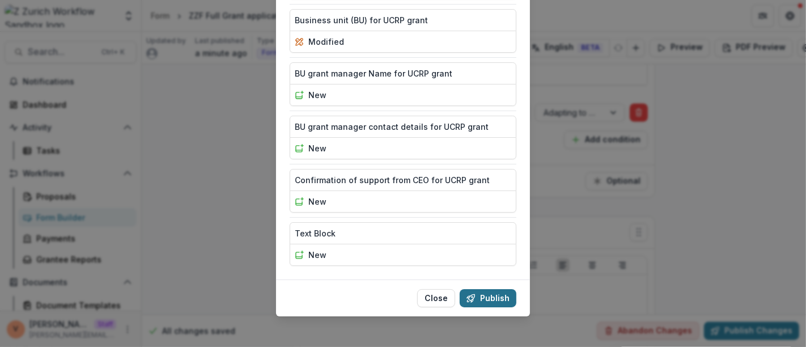
click at [503, 292] on button "Publish" at bounding box center [488, 298] width 57 height 18
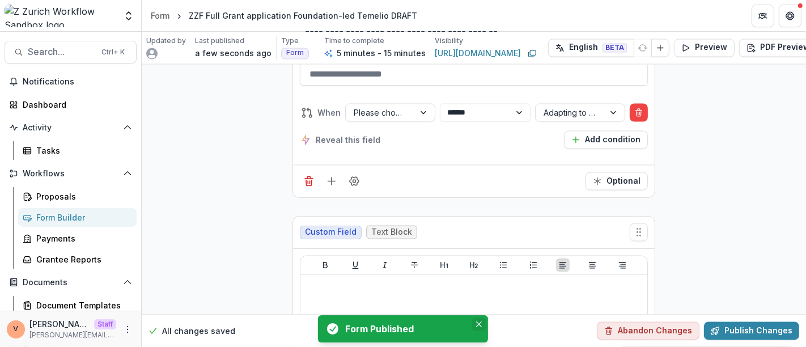
click at [478, 323] on icon "Close" at bounding box center [479, 324] width 6 height 6
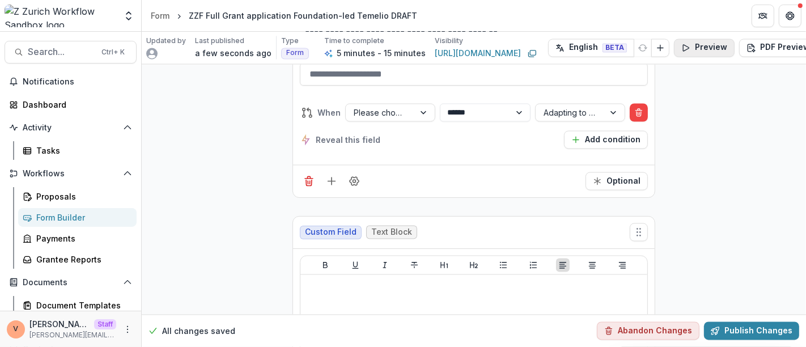
click at [701, 52] on button "Preview" at bounding box center [704, 48] width 61 height 18
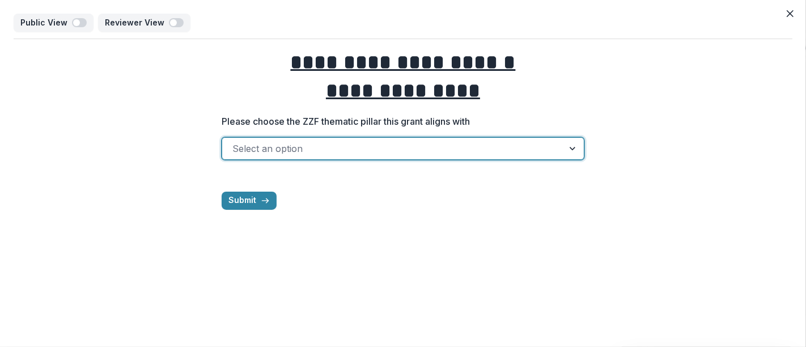
click at [576, 150] on div at bounding box center [573, 149] width 20 height 22
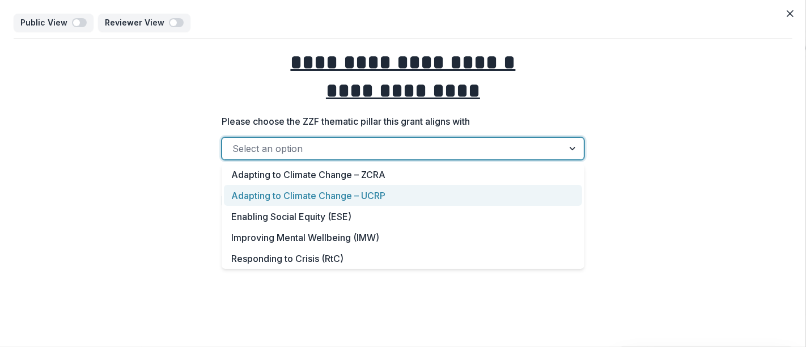
click at [407, 196] on div "Adapting to Climate Change – UCRP" at bounding box center [403, 195] width 358 height 21
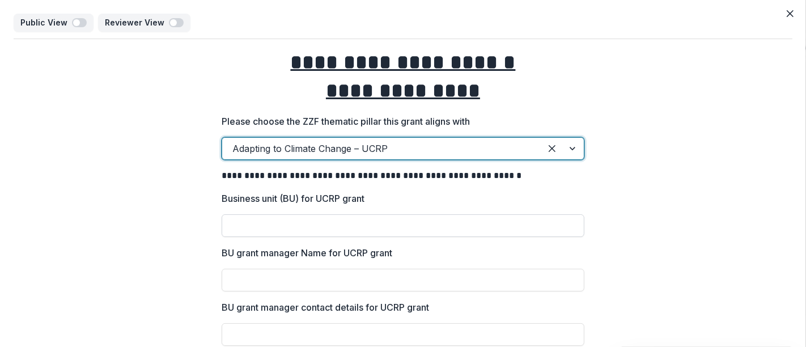
click at [369, 224] on input "Business unit (BU) for UCRP grant" at bounding box center [403, 225] width 363 height 23
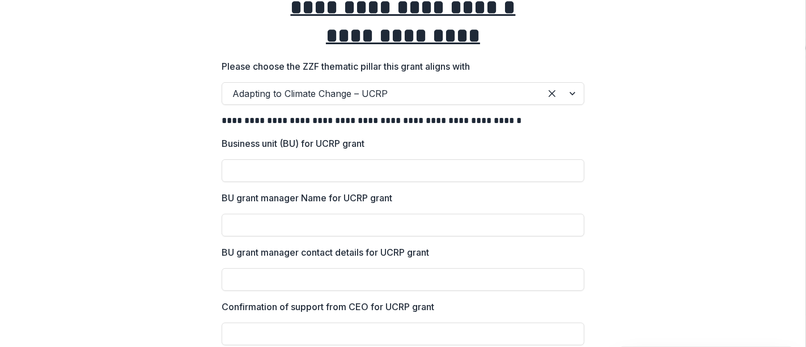
scroll to position [63, 0]
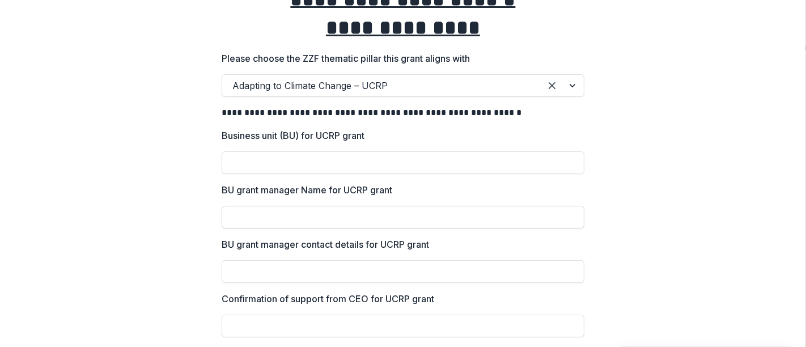
click at [379, 216] on input "BU grant manager Name for UCRP grant" at bounding box center [403, 217] width 363 height 23
click at [367, 273] on input "BU grant manager contact details for UCRP grant" at bounding box center [403, 271] width 363 height 23
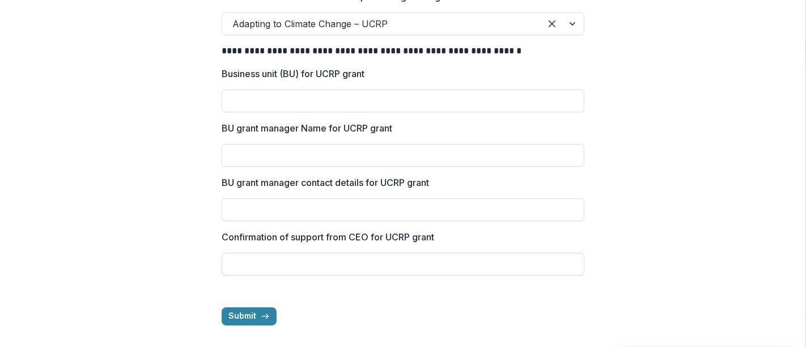
click at [362, 262] on input "Confirmation of support from CEO for UCRP grant" at bounding box center [403, 264] width 363 height 23
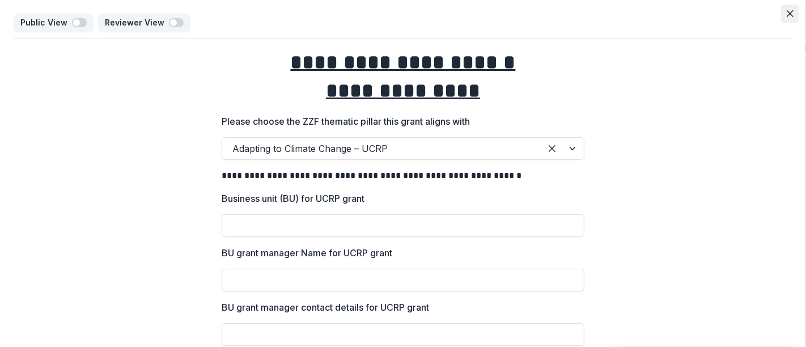
click at [791, 13] on button "Close" at bounding box center [790, 14] width 18 height 18
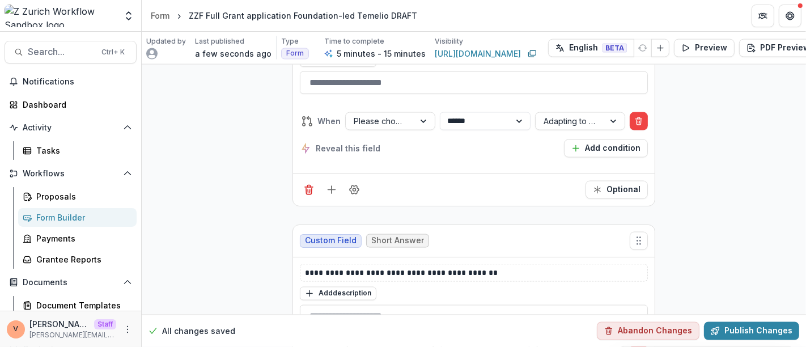
scroll to position [1617, 0]
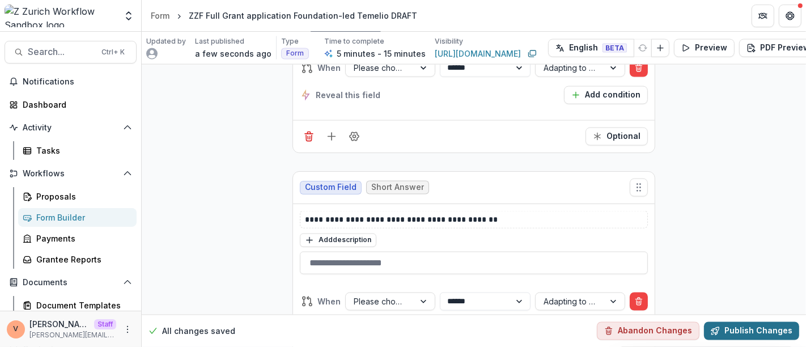
click at [745, 324] on button "Publish Changes" at bounding box center [751, 331] width 95 height 18
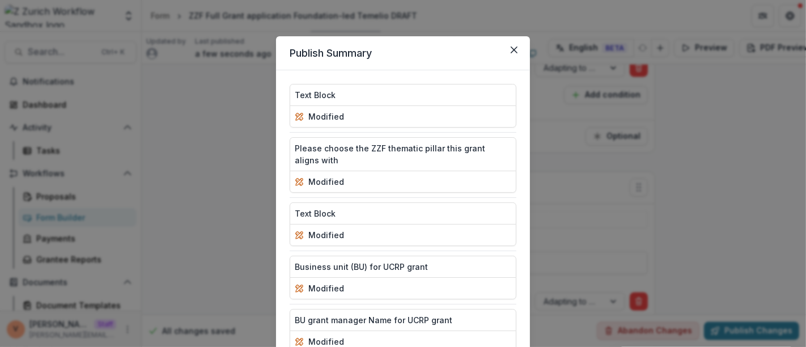
scroll to position [247, 0]
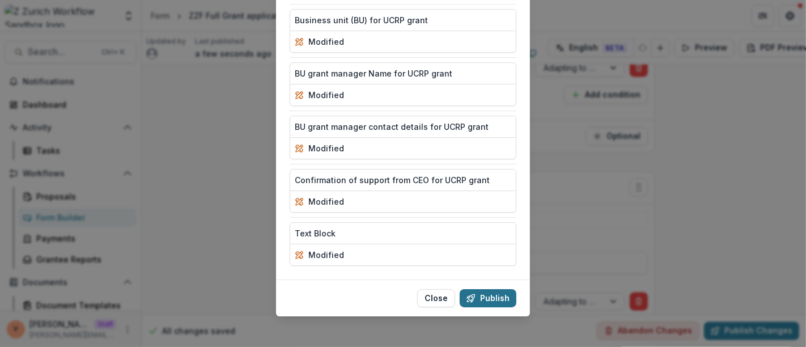
click at [488, 299] on button "Publish" at bounding box center [488, 298] width 57 height 18
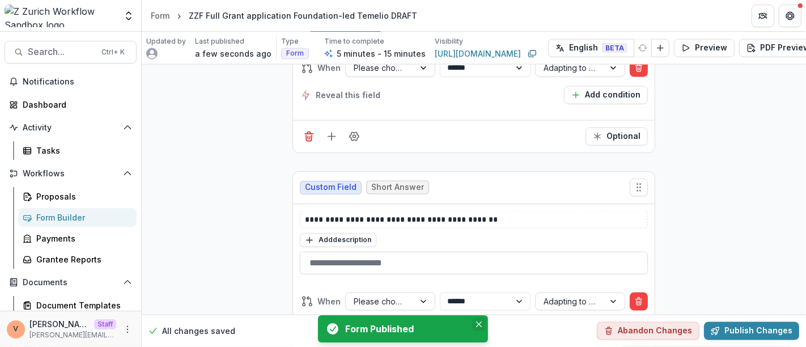
click at [481, 325] on icon "Close" at bounding box center [479, 324] width 6 height 6
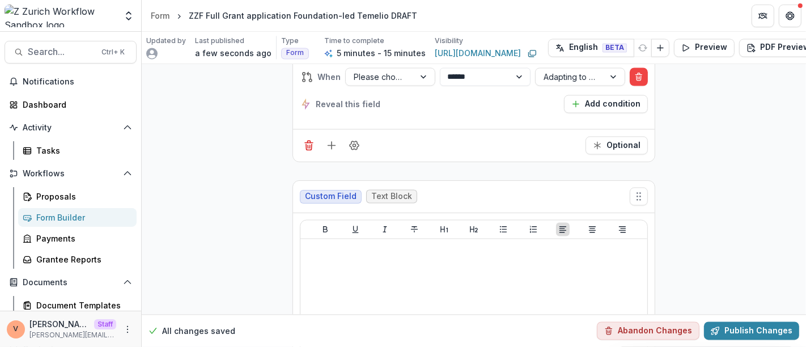
scroll to position [1868, 0]
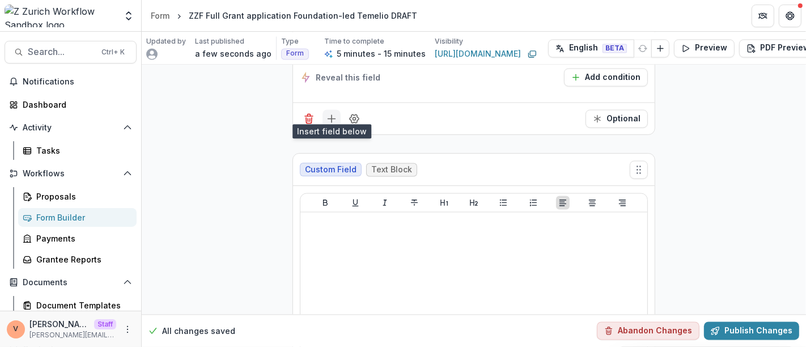
click at [332, 117] on button "Add field" at bounding box center [332, 118] width 18 height 18
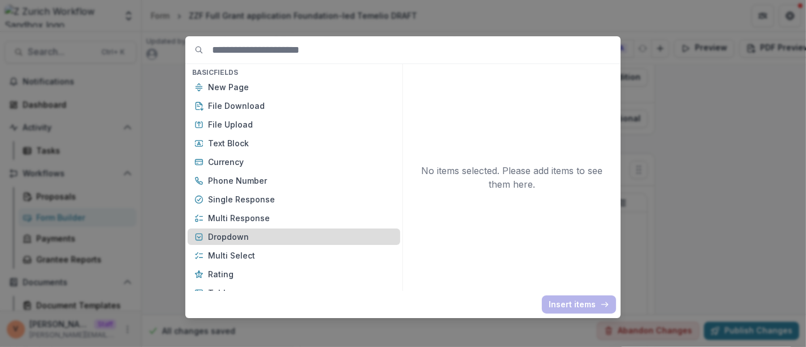
click at [254, 234] on p "Dropdown" at bounding box center [300, 237] width 185 height 12
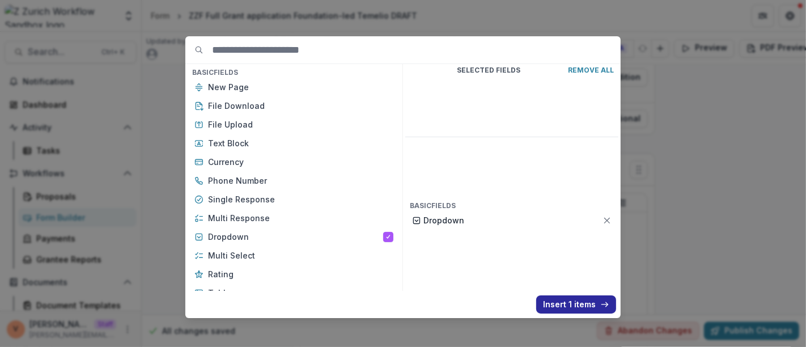
click at [568, 302] on button "Insert 1 items" at bounding box center [576, 304] width 80 height 18
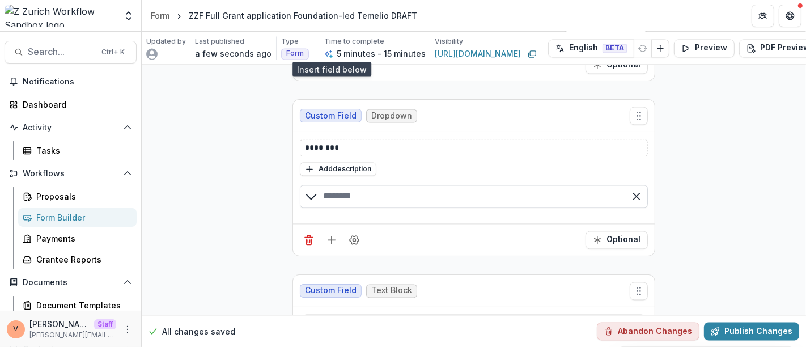
scroll to position [1931, 0]
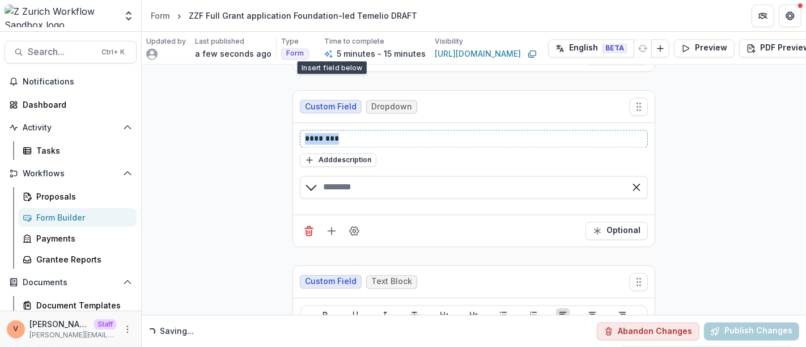
drag, startPoint x: 306, startPoint y: 126, endPoint x: 239, endPoint y: 125, distance: 66.3
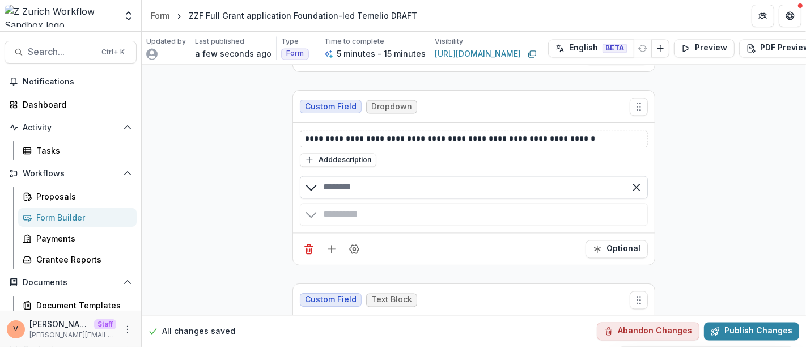
click at [353, 177] on input "text" at bounding box center [474, 187] width 348 height 23
click at [405, 180] on input "**********" at bounding box center [474, 187] width 348 height 23
click at [358, 211] on div "button" at bounding box center [474, 214] width 348 height 23
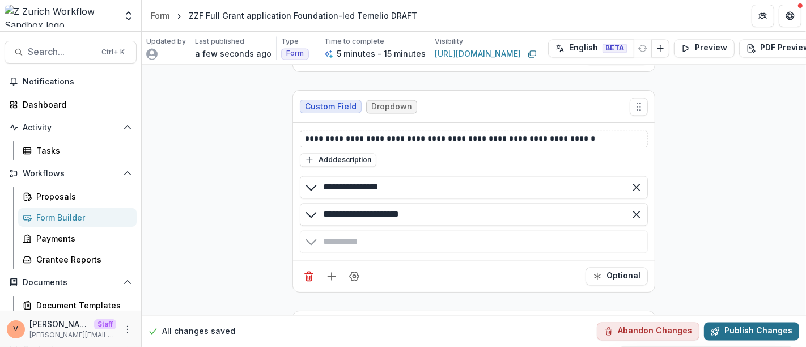
click at [748, 327] on button "Publish Changes" at bounding box center [751, 331] width 95 height 18
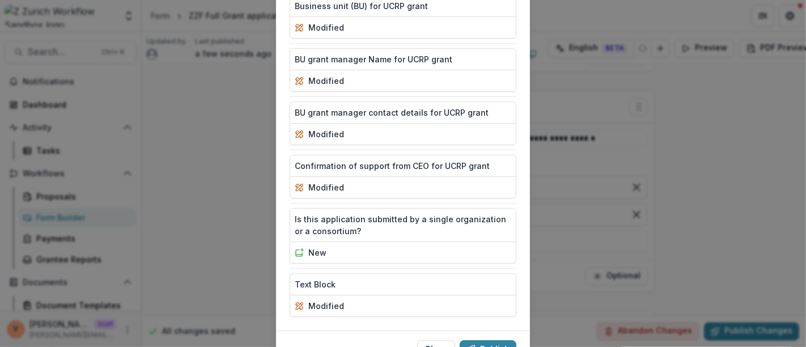
scroll to position [311, 0]
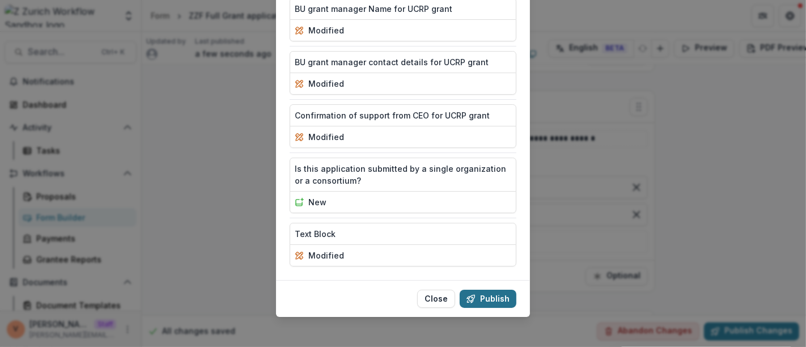
click at [471, 295] on icon "button" at bounding box center [472, 298] width 6 height 6
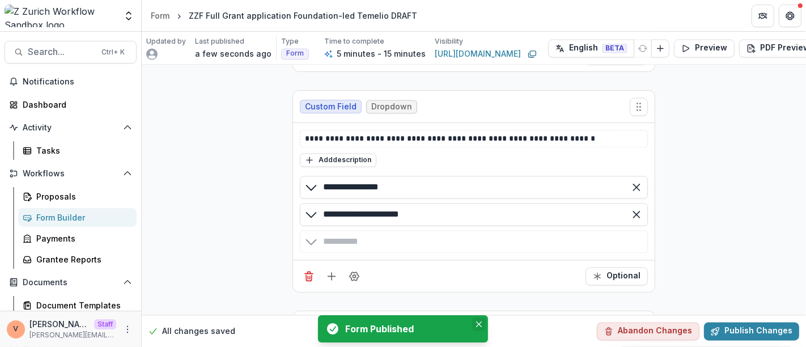
click at [479, 323] on icon "Close" at bounding box center [479, 324] width 6 height 6
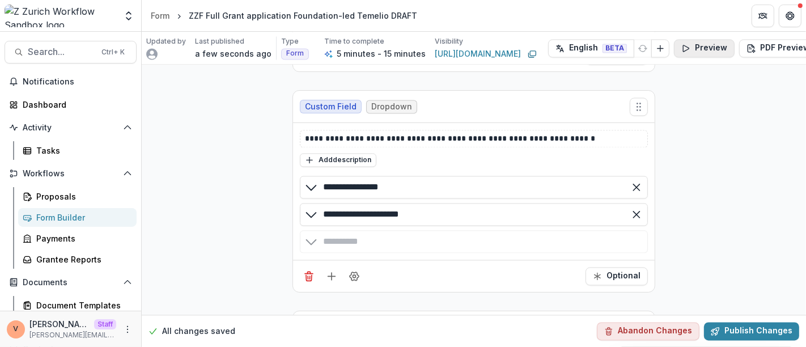
click at [700, 50] on button "Preview" at bounding box center [704, 48] width 61 height 18
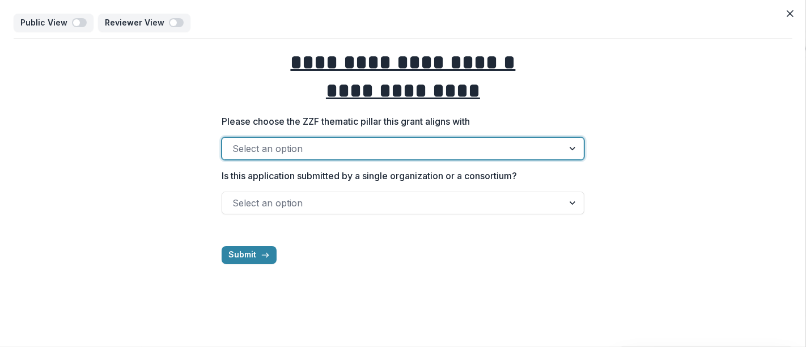
click at [573, 202] on div at bounding box center [573, 203] width 20 height 22
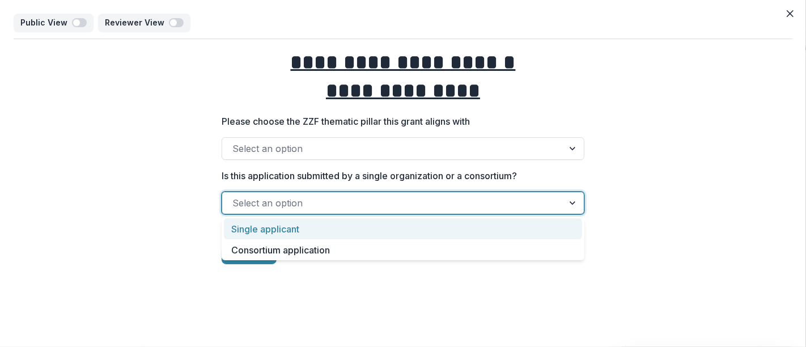
click at [346, 226] on div "Single applicant" at bounding box center [403, 228] width 358 height 21
click at [393, 202] on div at bounding box center [381, 203] width 298 height 16
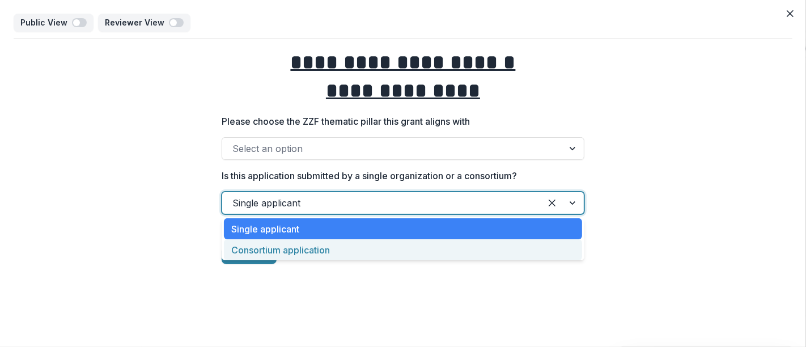
click at [347, 250] on div "Consortium application" at bounding box center [403, 249] width 358 height 21
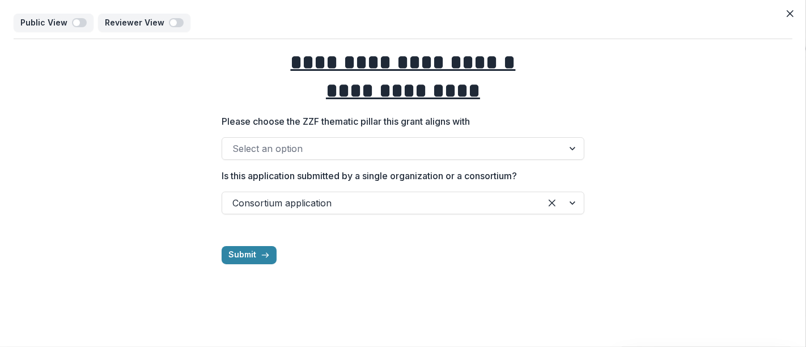
click at [445, 243] on div "**********" at bounding box center [403, 156] width 363 height 234
click at [794, 17] on button "Close" at bounding box center [790, 14] width 18 height 18
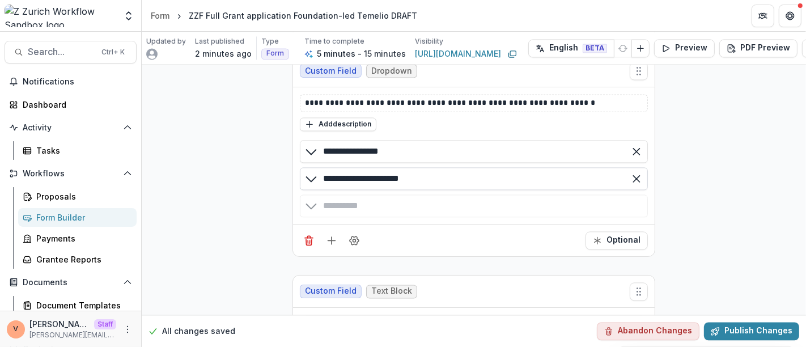
scroll to position [2057, 0]
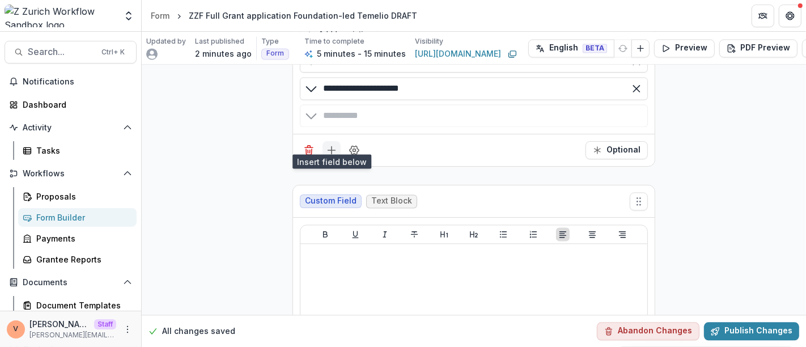
click at [328, 145] on icon "Add field" at bounding box center [331, 150] width 11 height 11
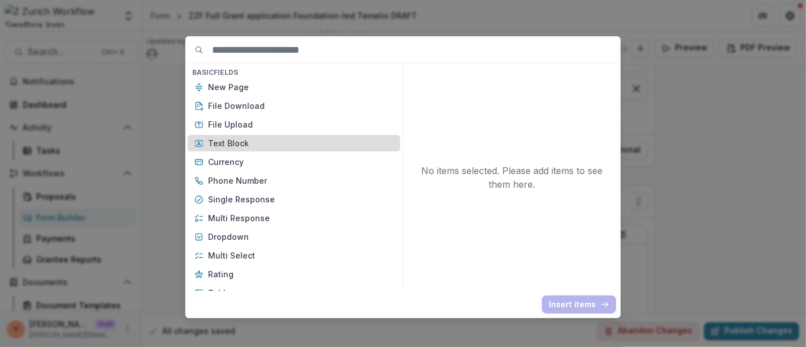
click at [267, 138] on p "Text Block" at bounding box center [300, 143] width 185 height 12
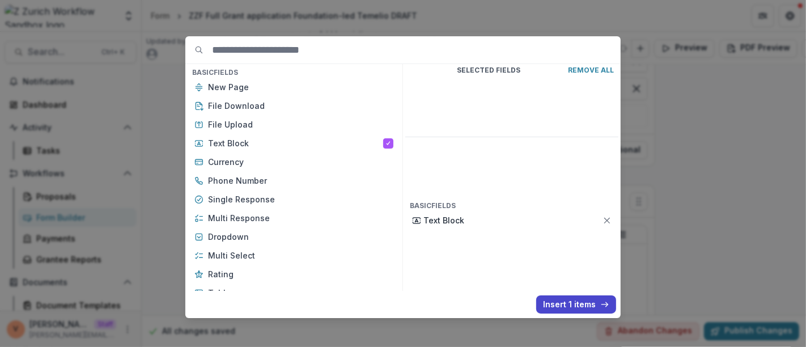
drag, startPoint x: 571, startPoint y: 308, endPoint x: 432, endPoint y: 248, distance: 151.3
click at [570, 307] on button "Insert 1 items" at bounding box center [576, 304] width 80 height 18
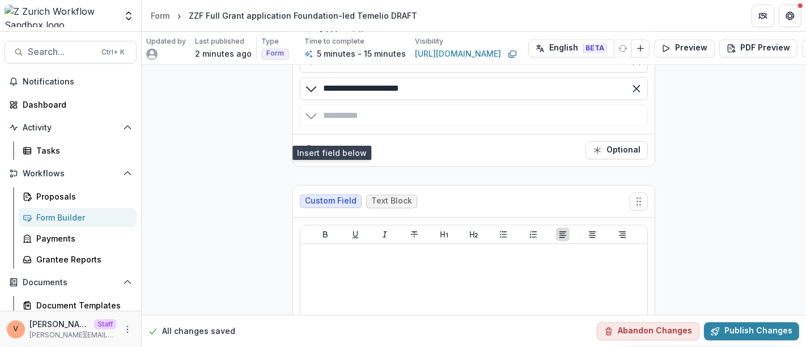
scroll to position [2183, 0]
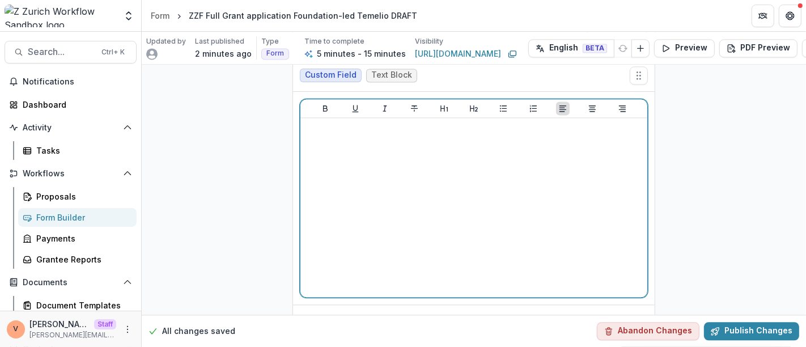
click at [365, 191] on div at bounding box center [474, 207] width 338 height 170
click at [385, 159] on div at bounding box center [474, 207] width 338 height 170
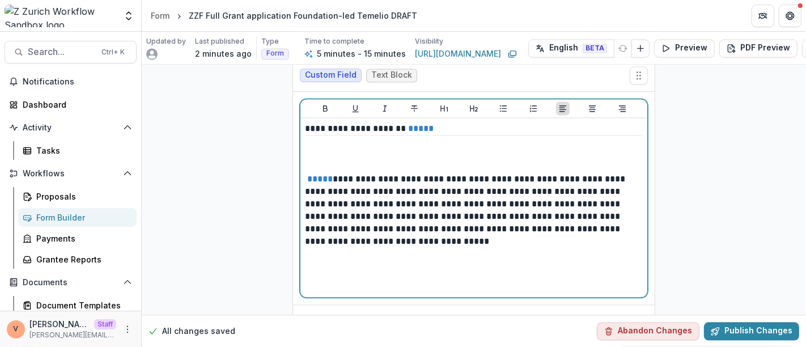
scroll to position [2246, 0]
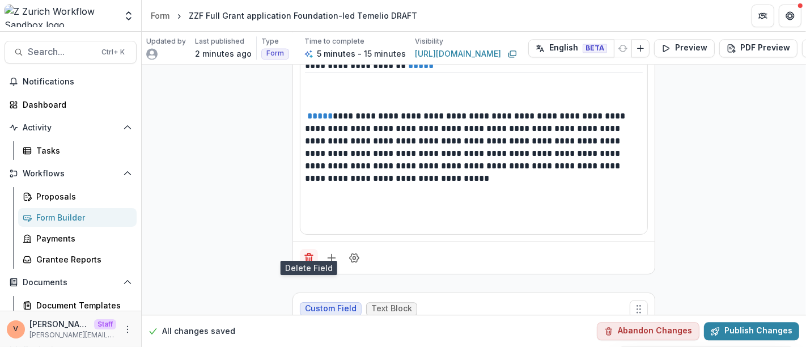
click at [309, 252] on icon "Delete field" at bounding box center [308, 257] width 11 height 11
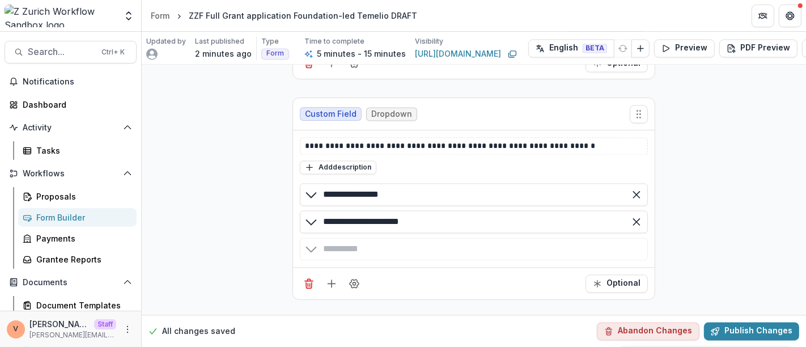
scroll to position [1914, 0]
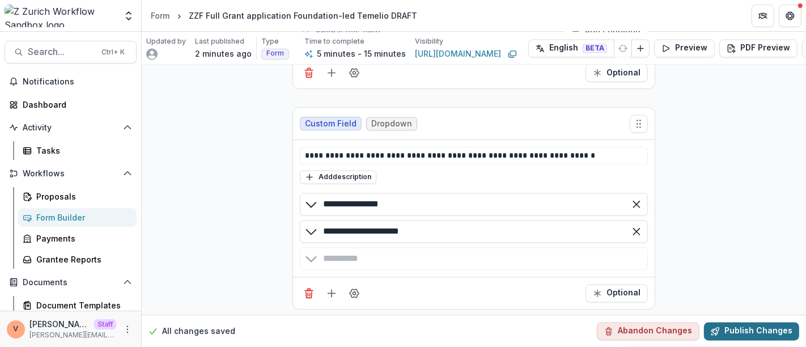
click at [740, 322] on button "Publish Changes" at bounding box center [751, 331] width 95 height 18
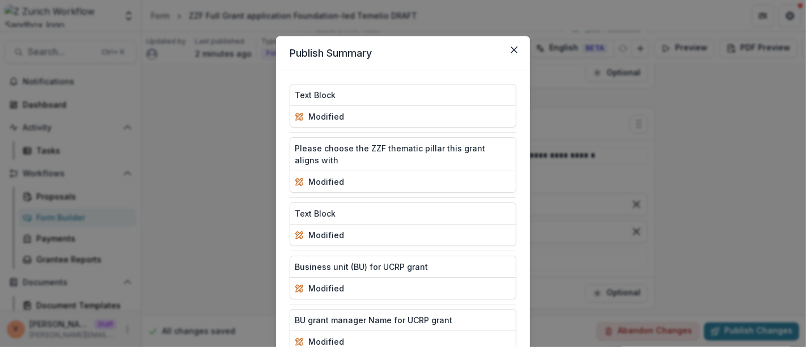
scroll to position [311, 0]
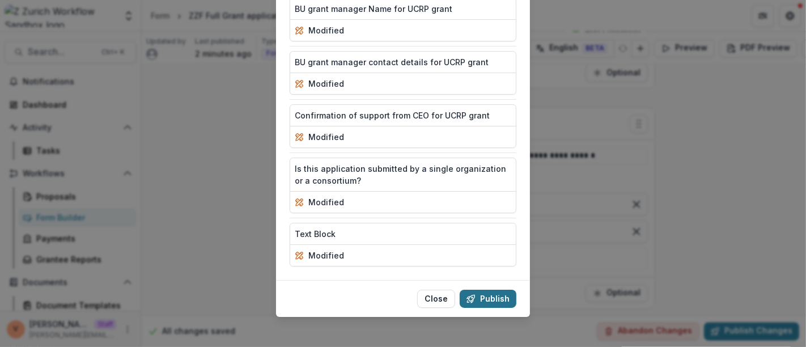
click at [499, 295] on button "Publish" at bounding box center [488, 299] width 57 height 18
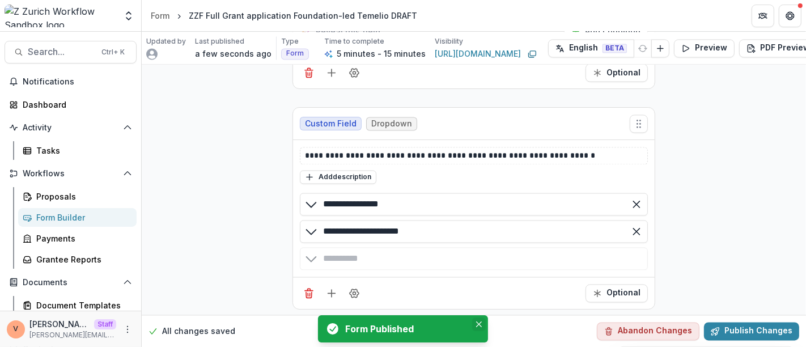
click at [480, 325] on icon "Close" at bounding box center [479, 324] width 6 height 6
